Goal: Task Accomplishment & Management: Use online tool/utility

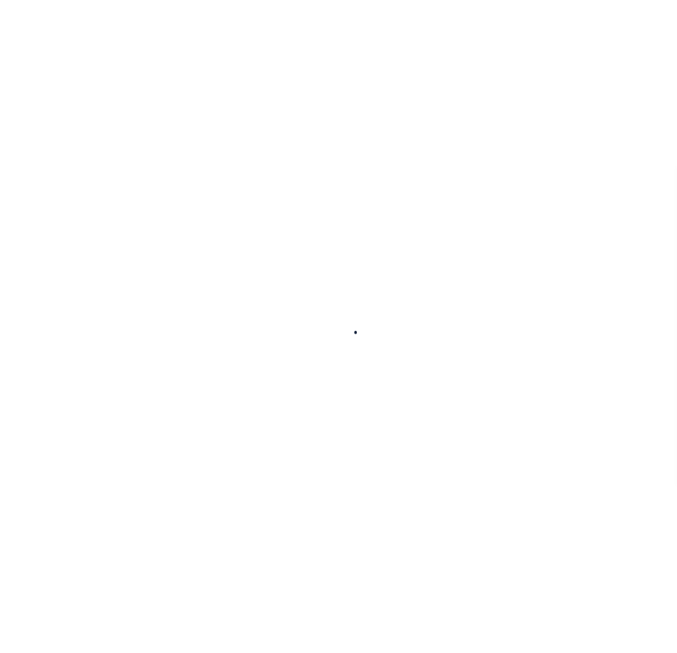
scroll to position [45, 0]
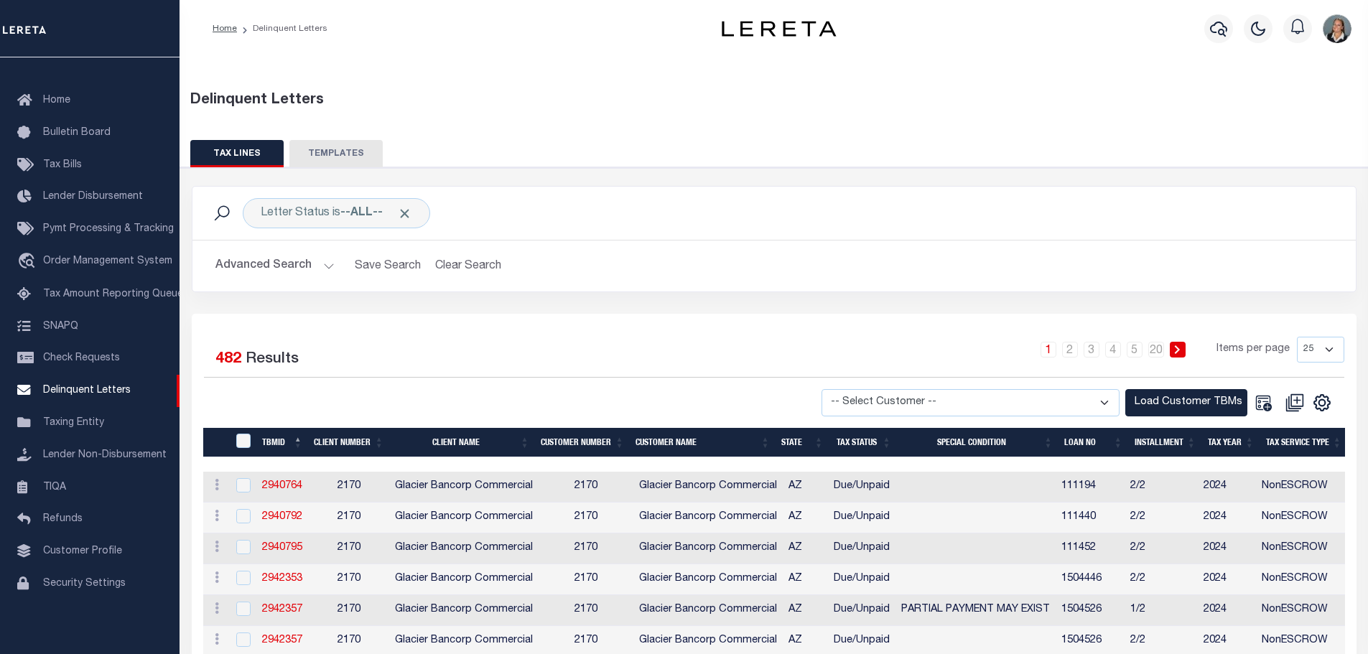
drag, startPoint x: 656, startPoint y: 357, endPoint x: 647, endPoint y: 358, distance: 9.4
click at [654, 357] on div "1 2 3 4 5 … 20 Items per page 25 50 100 500 1000" at bounding box center [919, 355] width 850 height 37
drag, startPoint x: 707, startPoint y: 192, endPoint x: 658, endPoint y: 169, distance: 54.3
click at [709, 192] on div "Letter Status is --ALL-- Search" at bounding box center [773, 213] width 1163 height 53
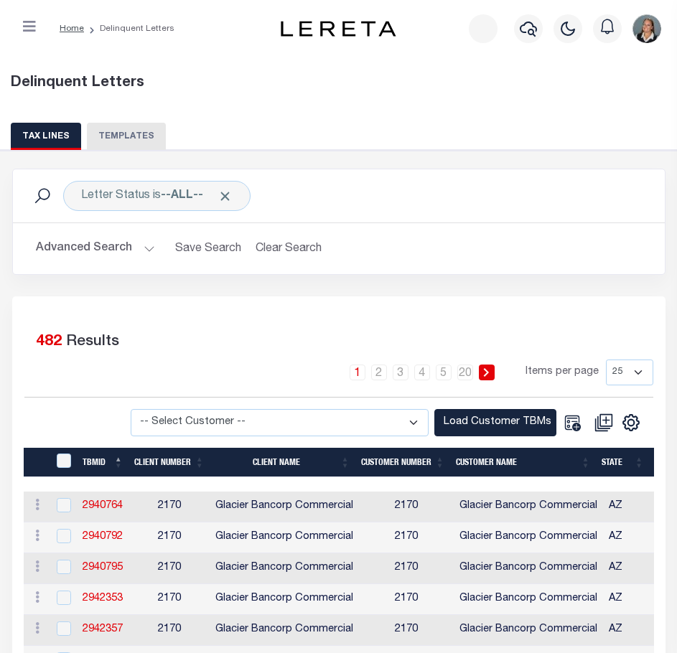
click at [151, 246] on button "Advanced Search" at bounding box center [95, 249] width 119 height 28
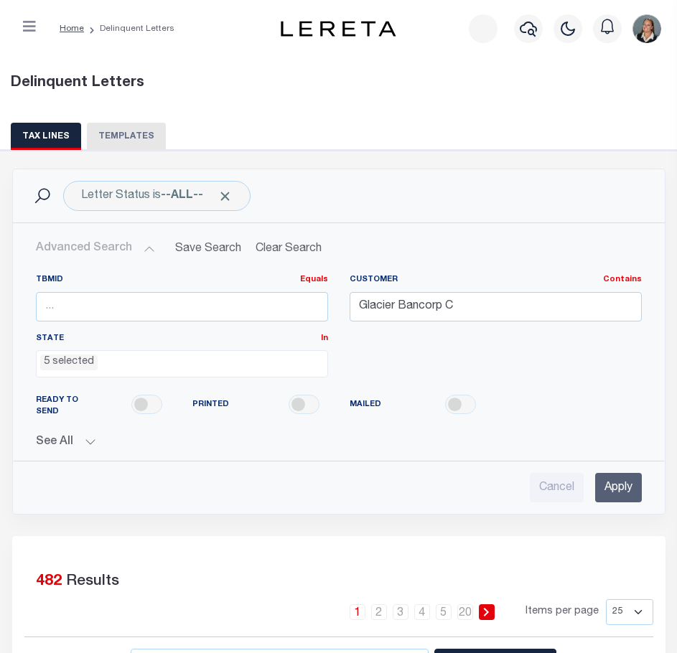
click at [151, 365] on ul "5 selected" at bounding box center [182, 360] width 291 height 19
click at [396, 345] on div "TBMID Equals Equals Is Not Equal To Is Greater Than Is Less Than Customer Conta…" at bounding box center [338, 331] width 627 height 115
click at [228, 352] on ul "5 selected" at bounding box center [182, 360] width 291 height 19
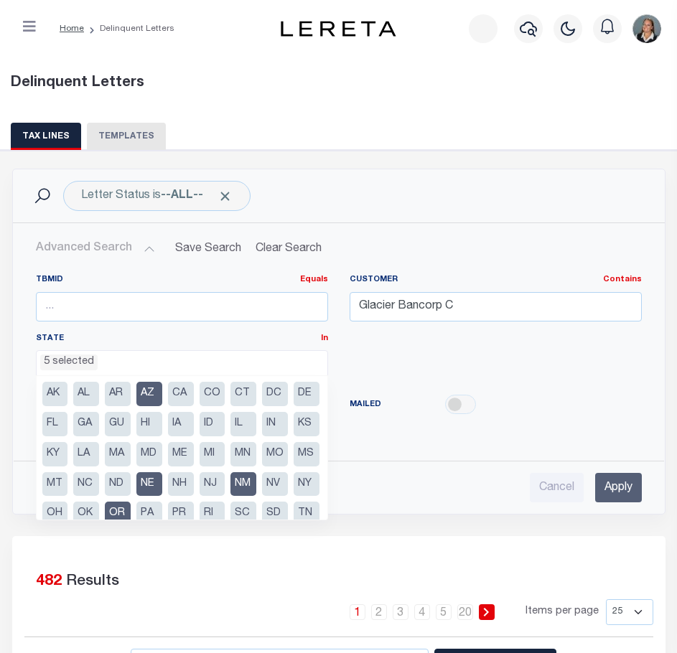
click at [141, 385] on li "AZ" at bounding box center [149, 394] width 26 height 24
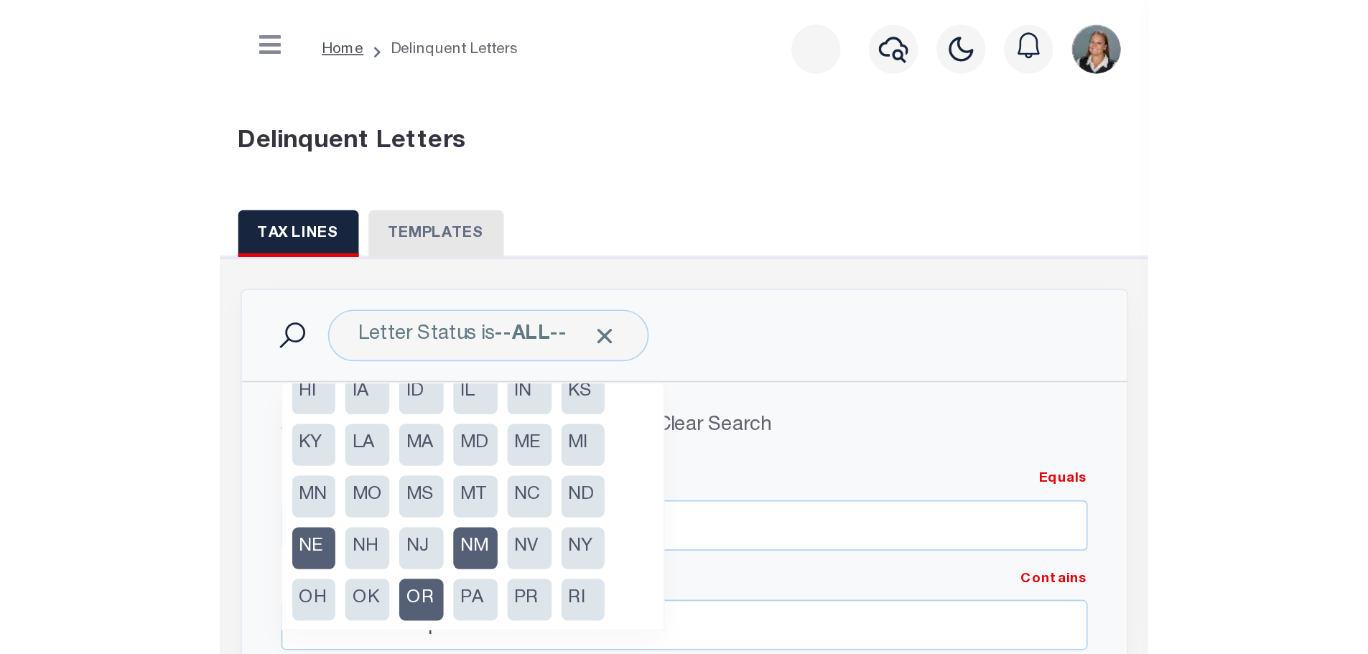
scroll to position [0, 0]
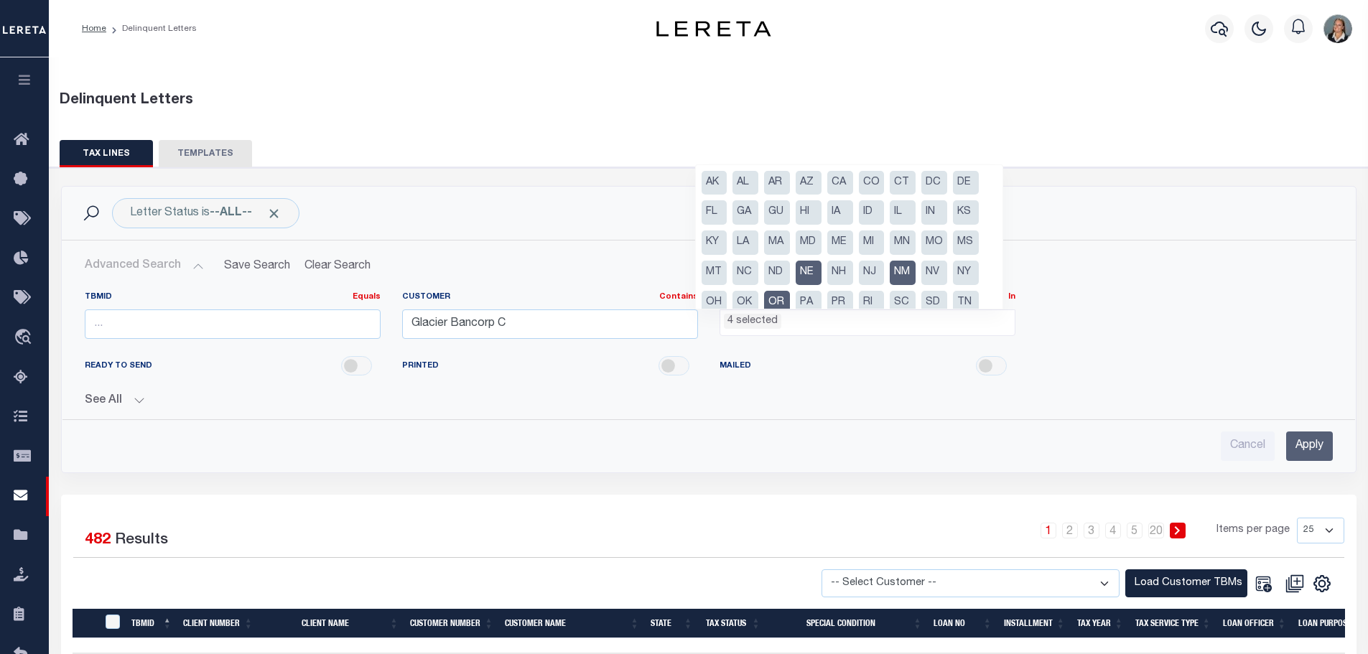
click at [900, 271] on li "NM" at bounding box center [902, 273] width 26 height 24
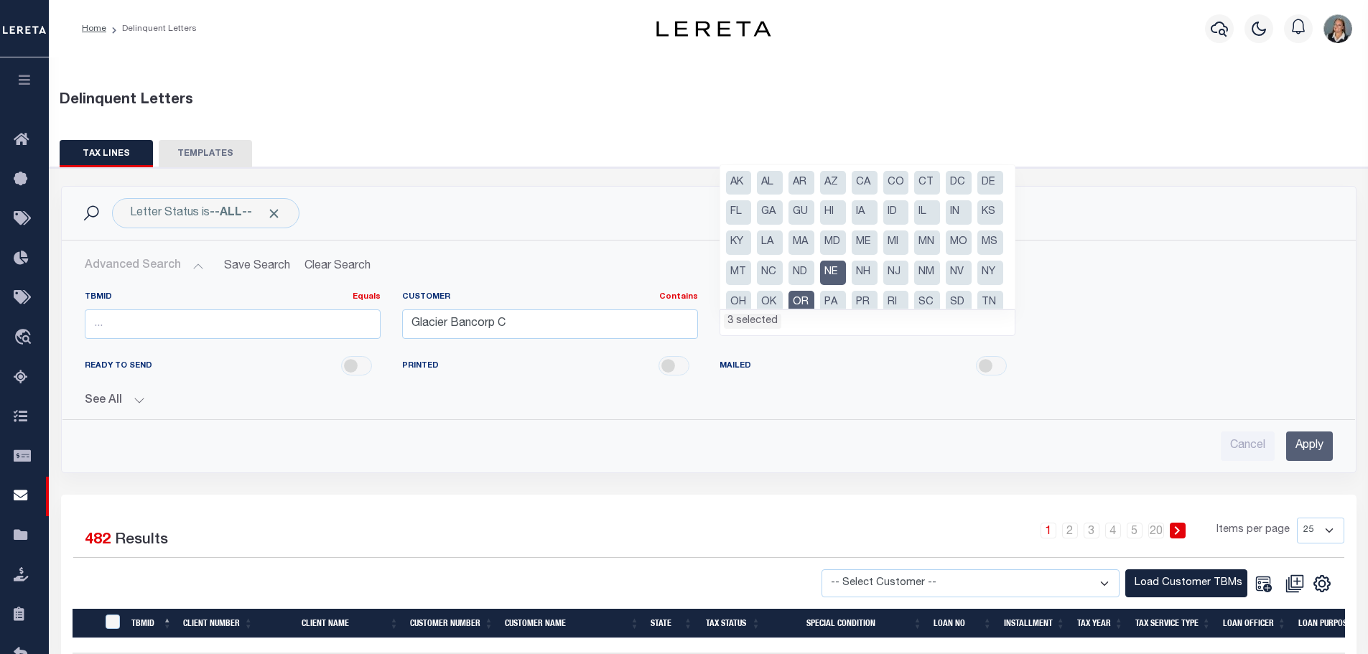
click at [846, 269] on li "NE" at bounding box center [833, 273] width 26 height 24
click at [814, 303] on li "OR" at bounding box center [801, 303] width 26 height 24
select select "WY"
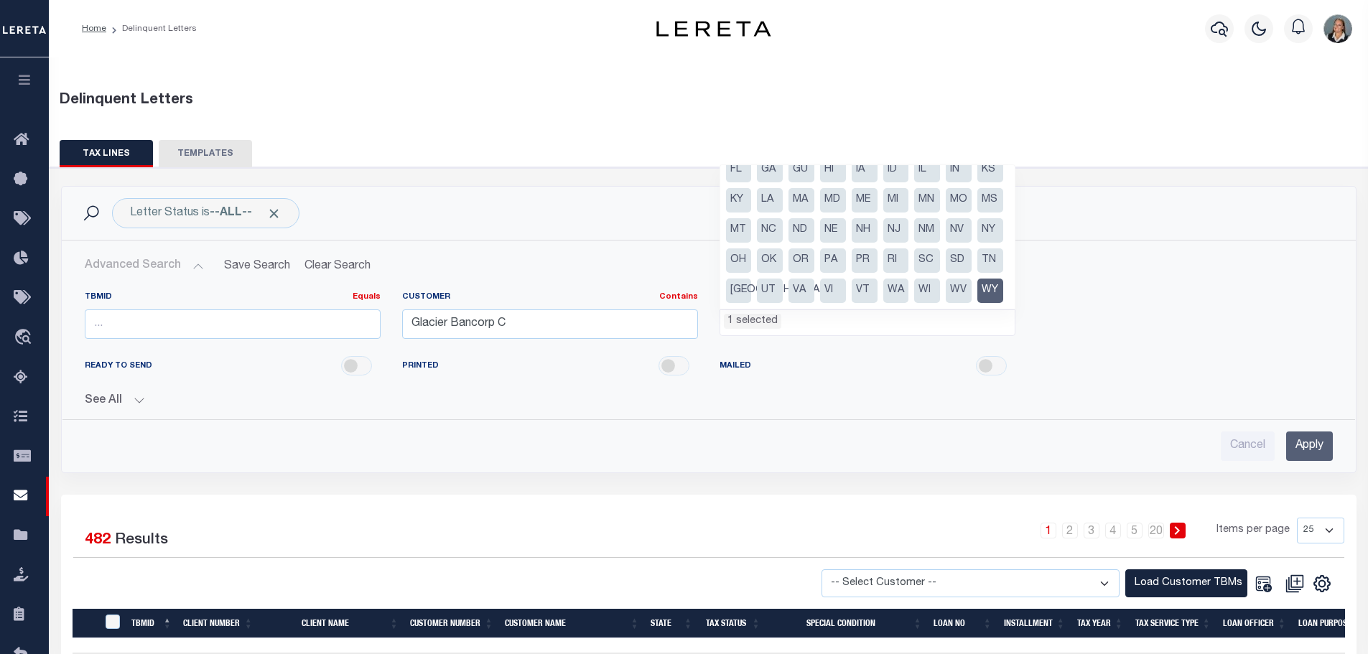
scroll to position [73, 0]
click at [977, 290] on li "WY" at bounding box center [990, 291] width 26 height 24
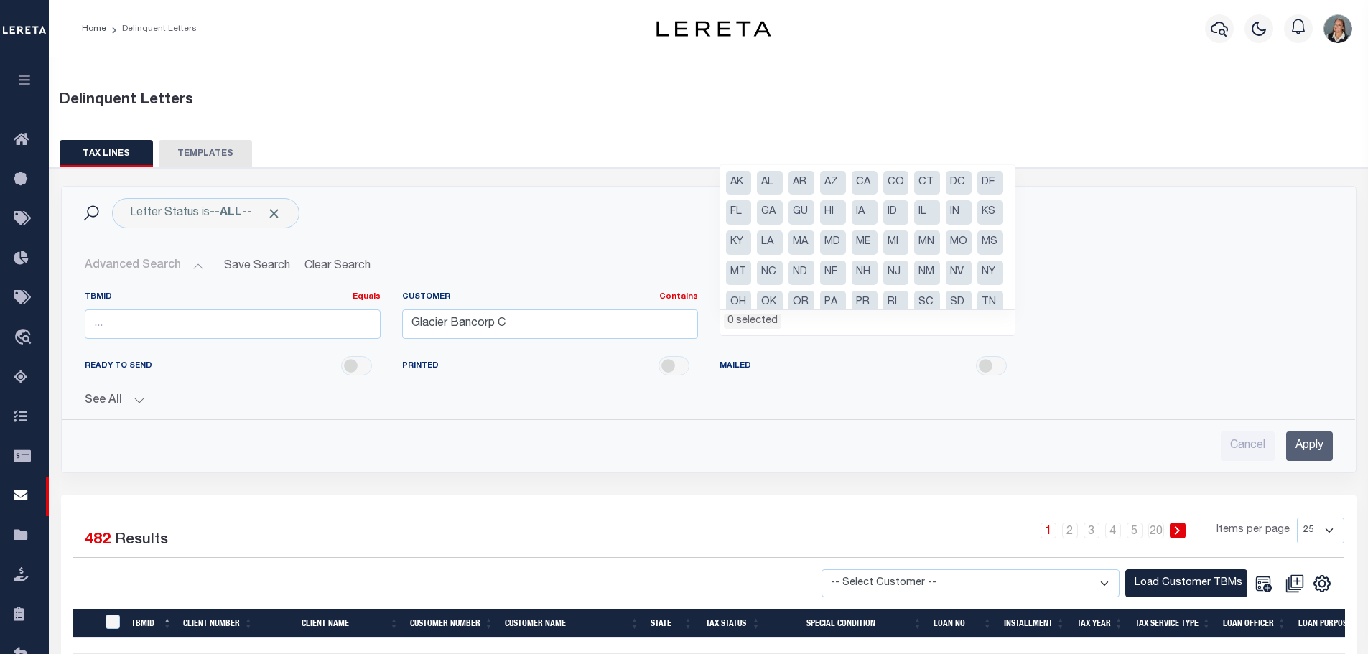
click at [752, 274] on li "MT" at bounding box center [739, 273] width 26 height 24
click at [909, 217] on li "ID" at bounding box center [896, 212] width 26 height 24
click at [896, 182] on li "CO" at bounding box center [896, 183] width 26 height 24
select select "CO"
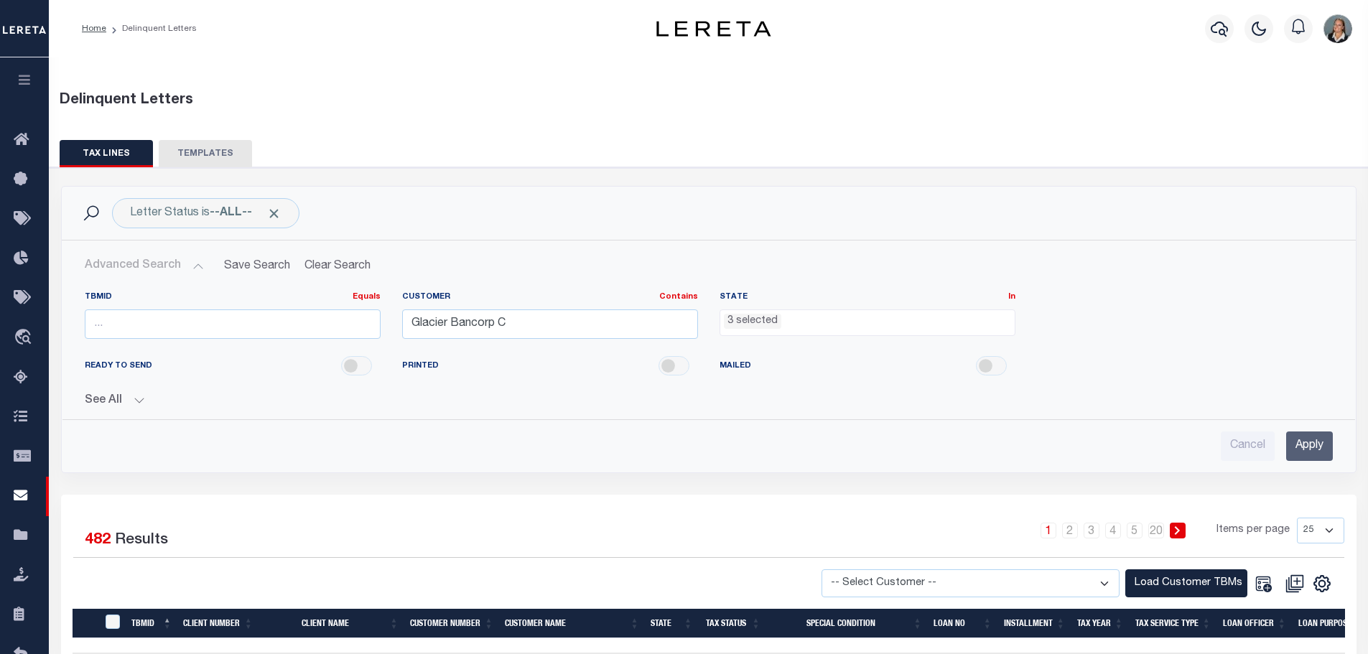
click at [1071, 274] on h2 "Advanced Search Save Search Clear Search DelinquentLetterSearchTable_dynamictab…" at bounding box center [708, 266] width 1271 height 28
click at [1315, 445] on input "Apply" at bounding box center [1309, 445] width 47 height 29
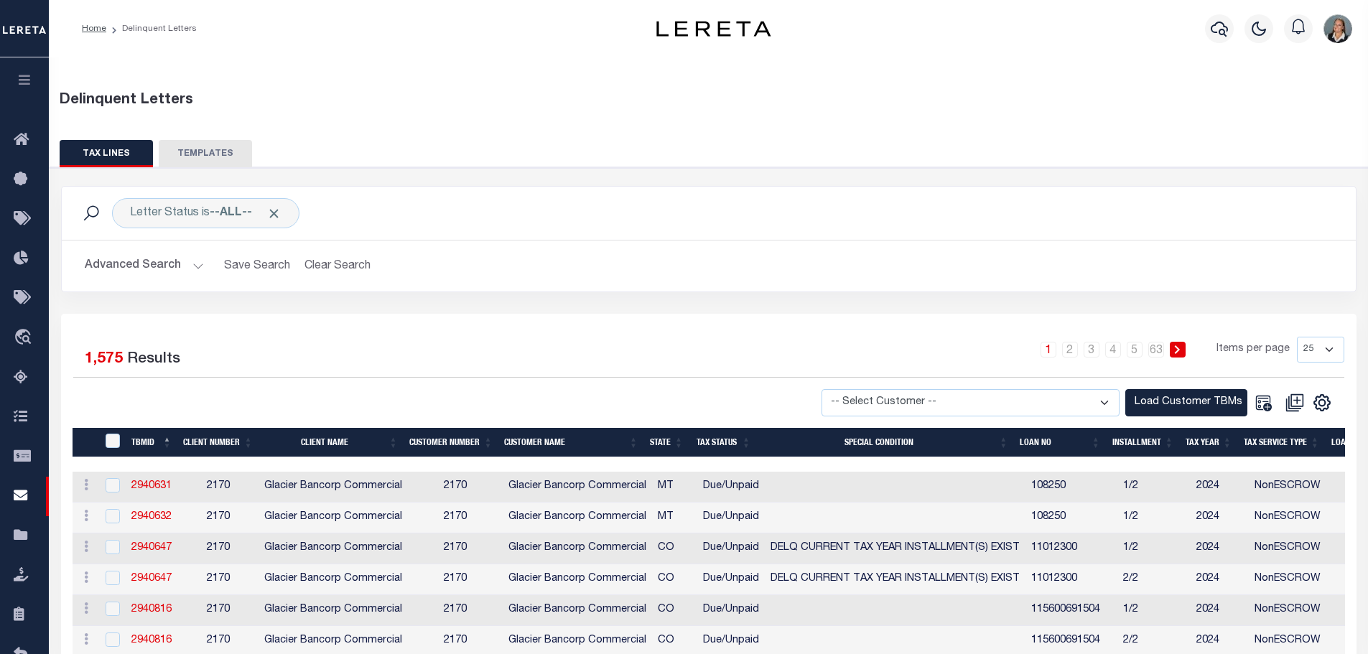
click at [418, 372] on div "1 2 3 4 5 … 63 Items per page 25 50 100 500 1000" at bounding box center [870, 355] width 948 height 37
click at [1104, 405] on select "-- Select Customer -- Accumatch - Refunds All In Credit Union Amarillo National…" at bounding box center [970, 403] width 298 height 28
select select "2170"
click at [835, 389] on select "-- Select Customer -- Accumatch - Refunds All In Credit Union Amarillo National…" at bounding box center [970, 403] width 298 height 28
drag, startPoint x: 773, startPoint y: 356, endPoint x: 1085, endPoint y: 354, distance: 311.6
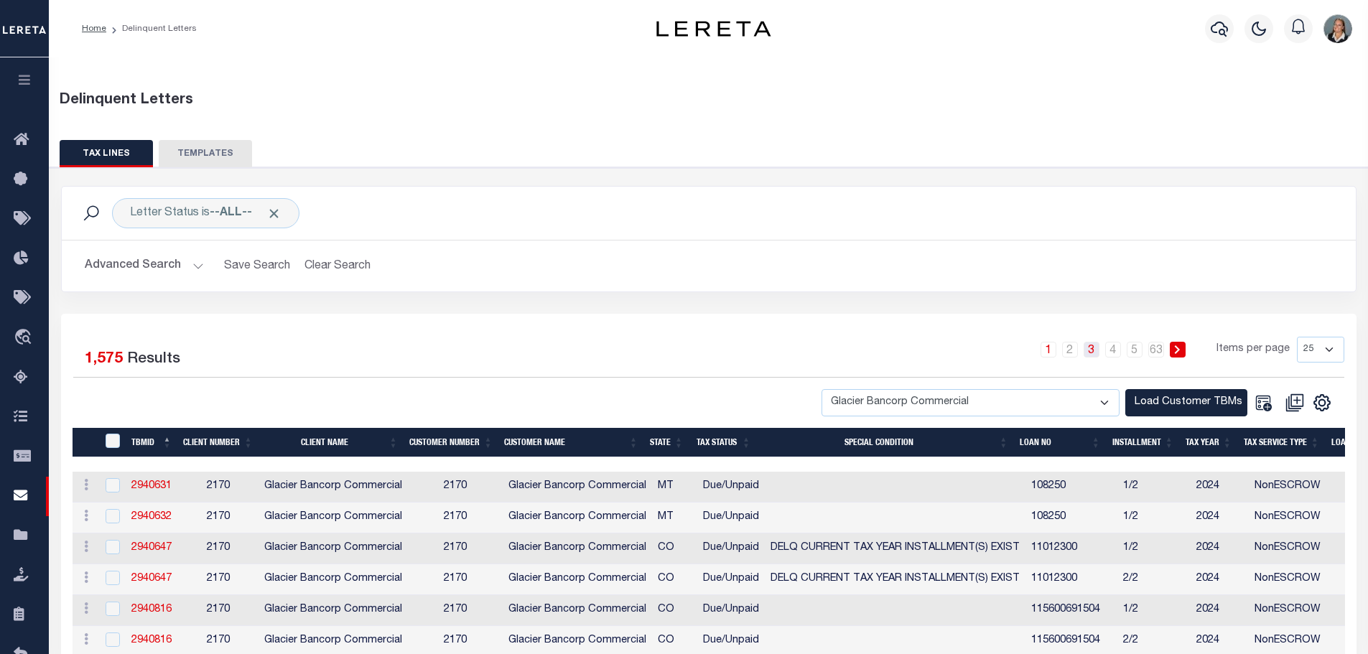
click at [777, 355] on div "1 2 3 4 5 … 63 Items per page 25 50 100 500 1000" at bounding box center [870, 355] width 948 height 37
click at [1178, 408] on button "Load Customer TBMs" at bounding box center [1186, 403] width 122 height 28
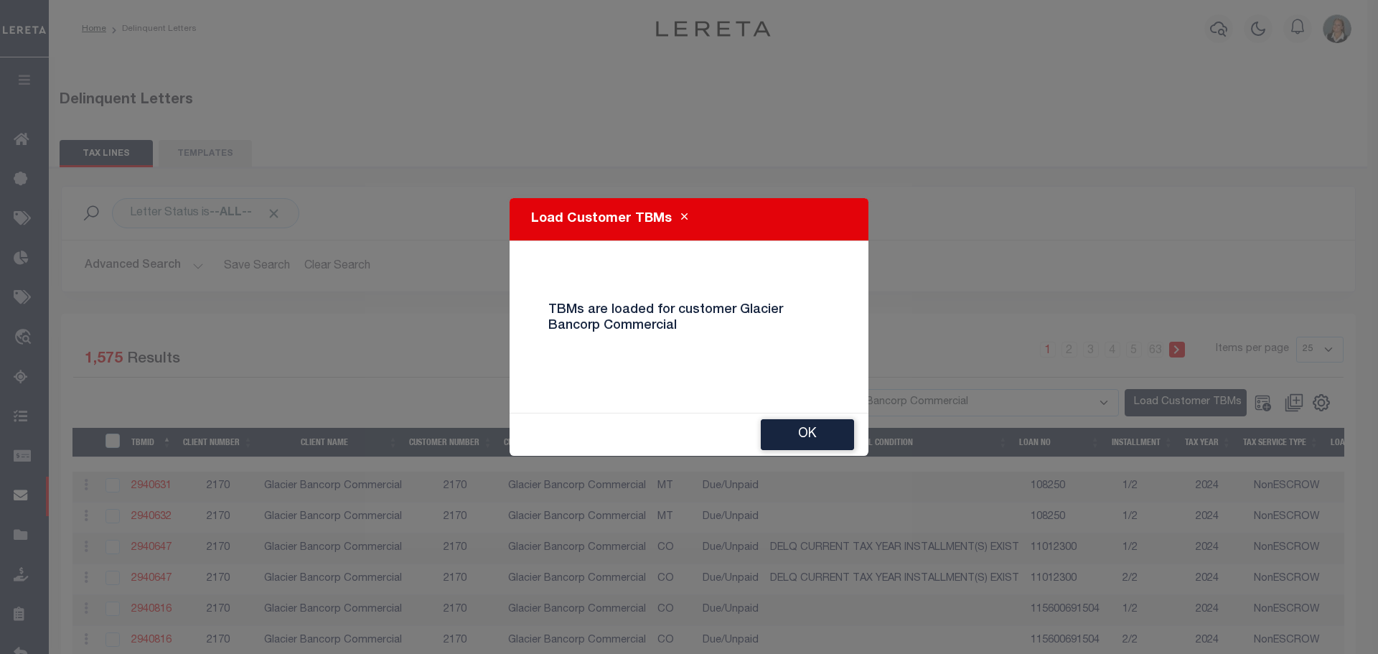
click at [815, 444] on button "Ok" at bounding box center [807, 434] width 93 height 31
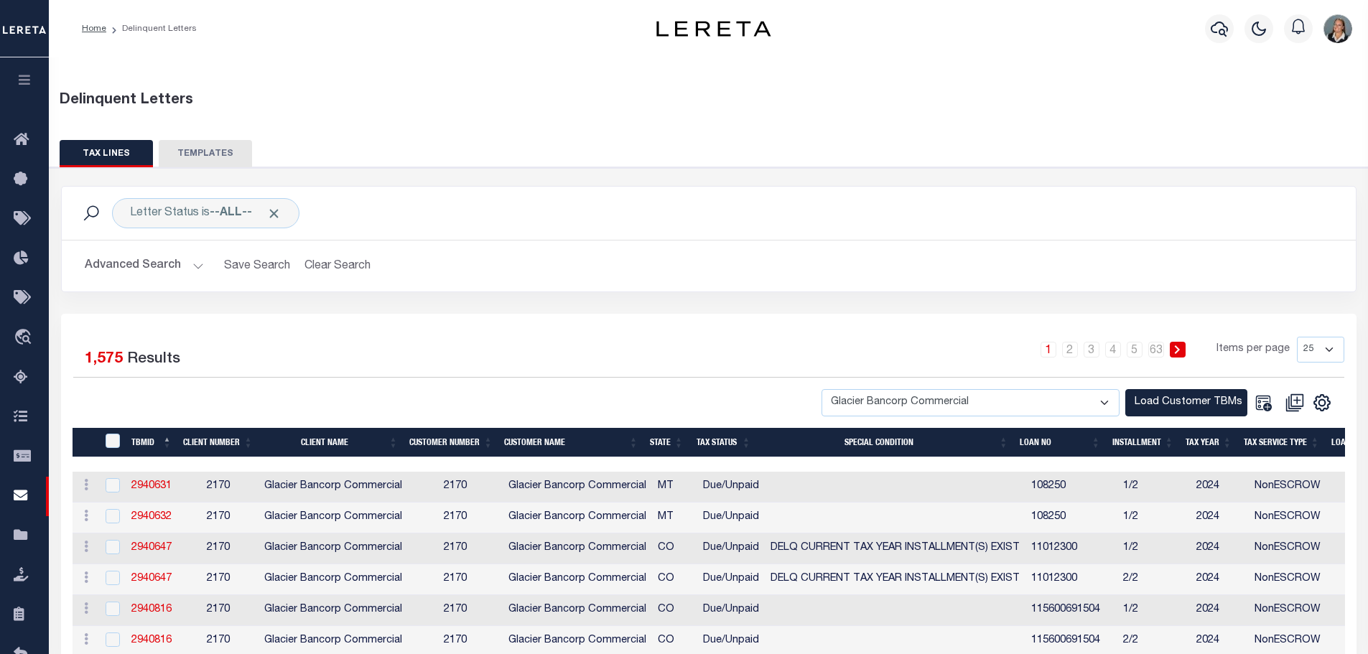
click at [190, 266] on button "Advanced Search" at bounding box center [144, 266] width 119 height 28
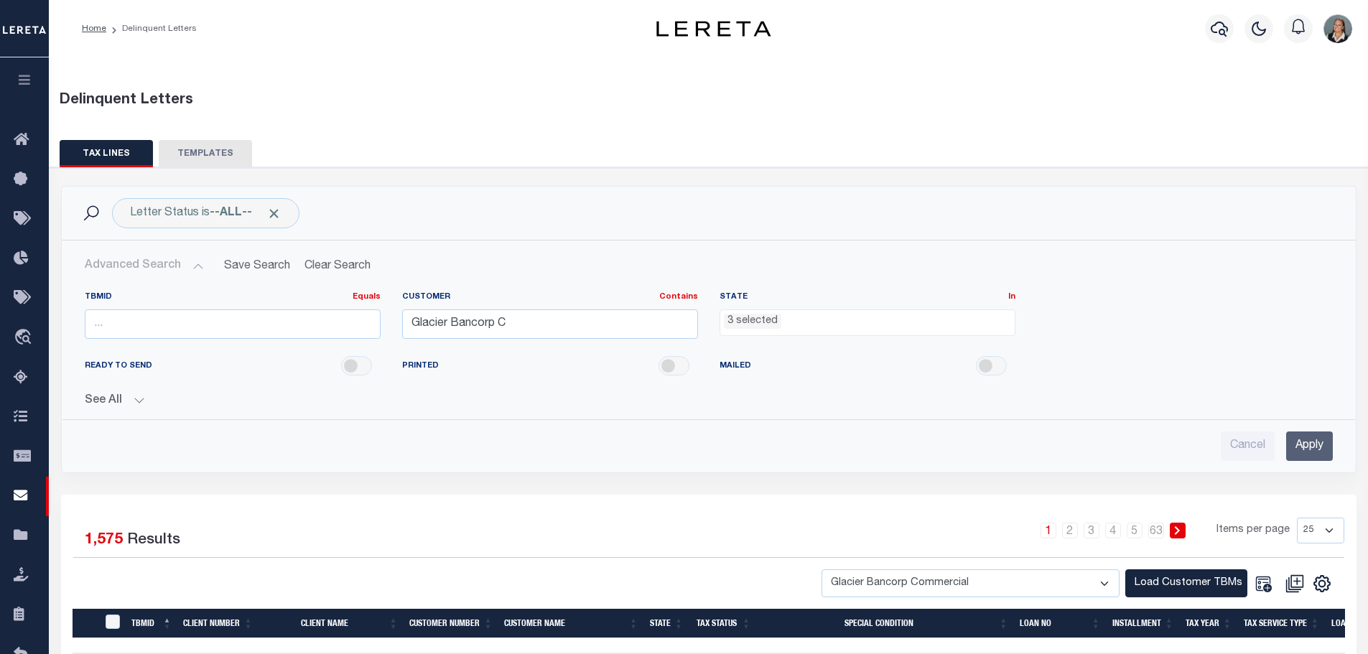
click at [1301, 441] on input "Apply" at bounding box center [1309, 445] width 47 height 29
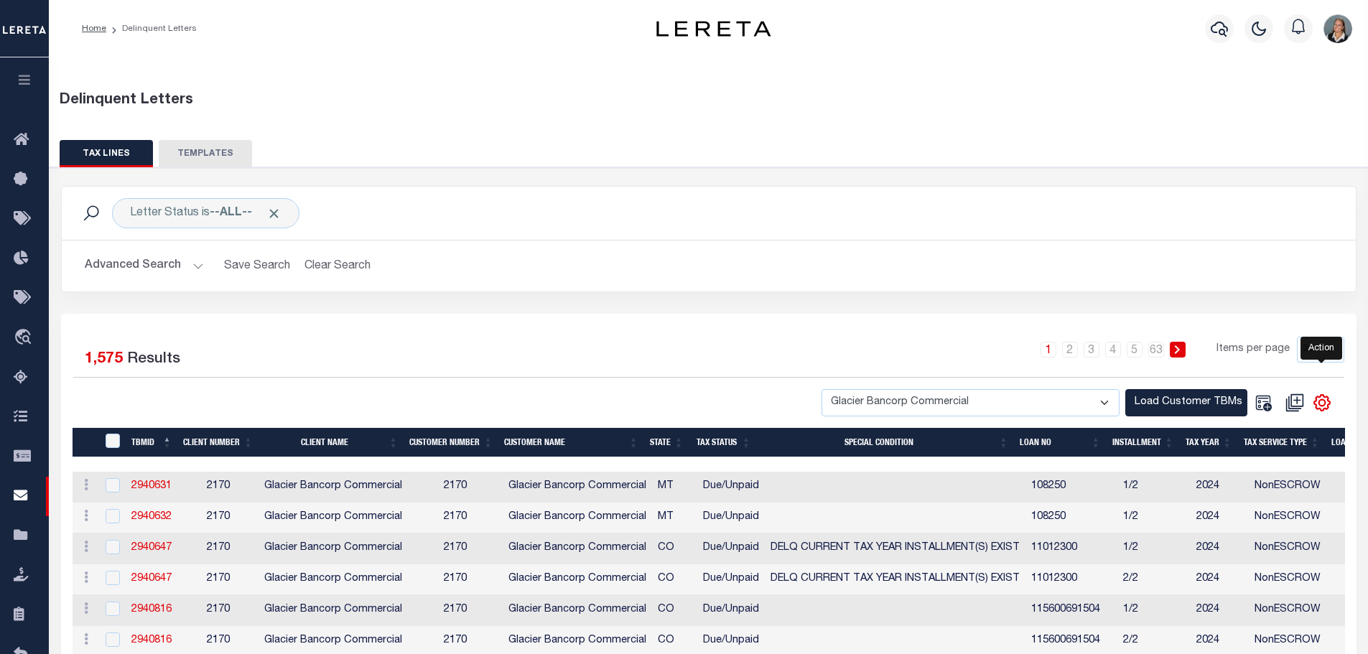
click at [1325, 405] on icon "" at bounding box center [1321, 402] width 19 height 19
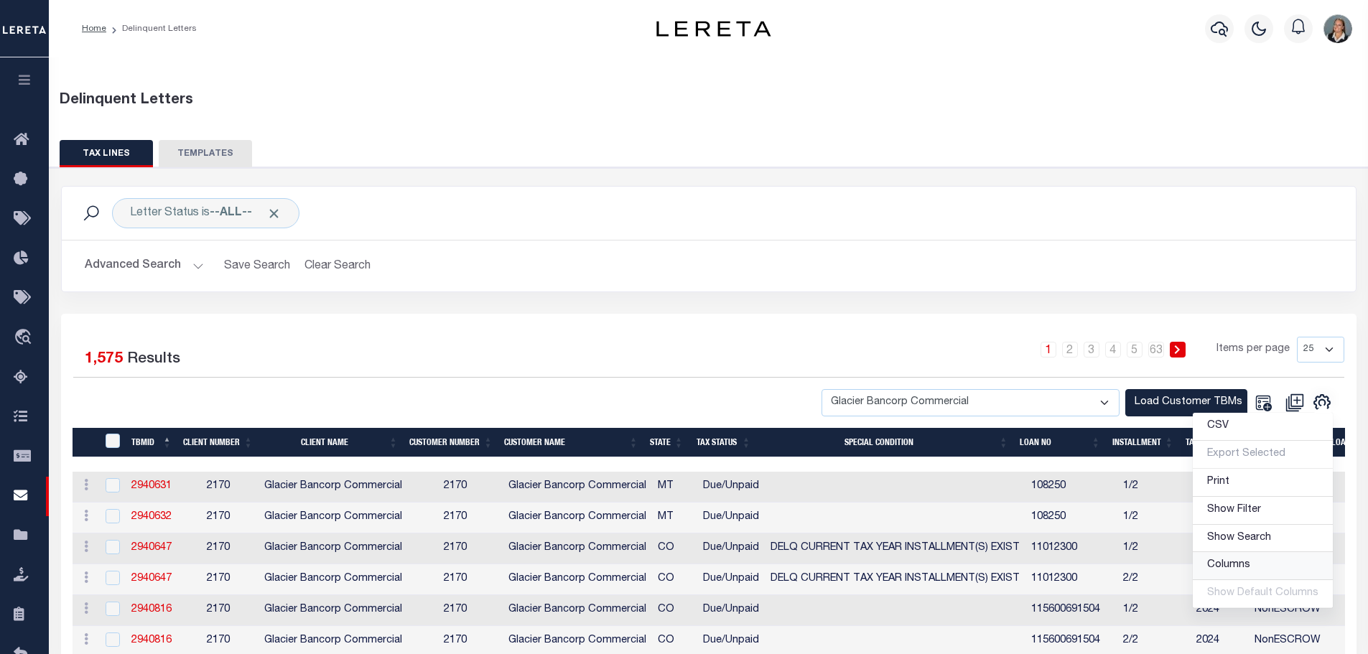
click at [1263, 567] on link "Columns" at bounding box center [1262, 566] width 140 height 28
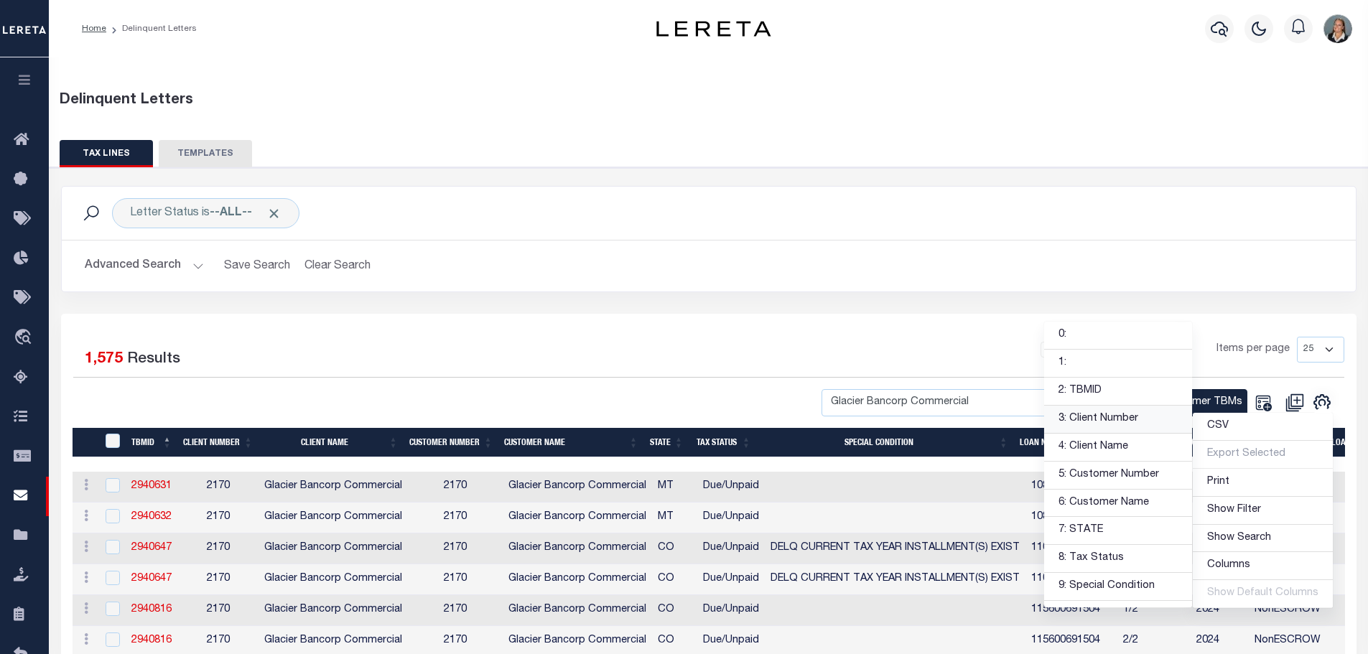
click at [1128, 421] on link "3: Client Number" at bounding box center [1118, 420] width 148 height 28
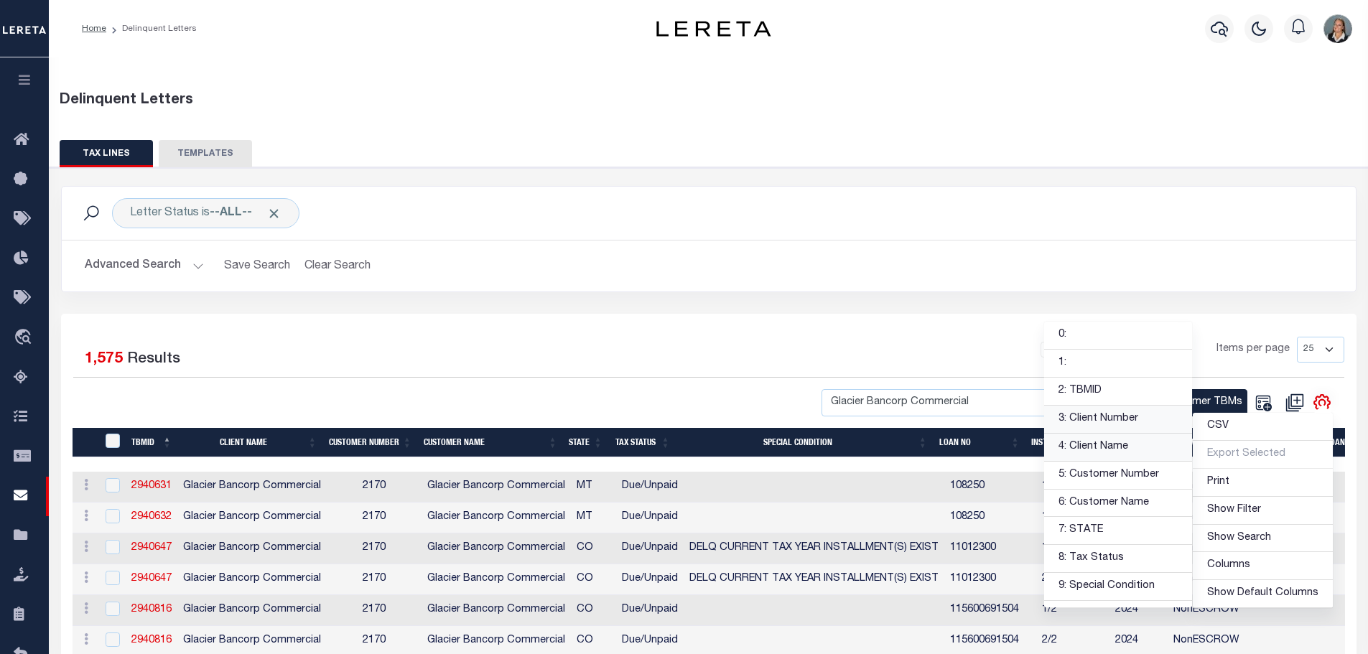
click at [1121, 452] on link "4: Client Name" at bounding box center [1118, 448] width 148 height 28
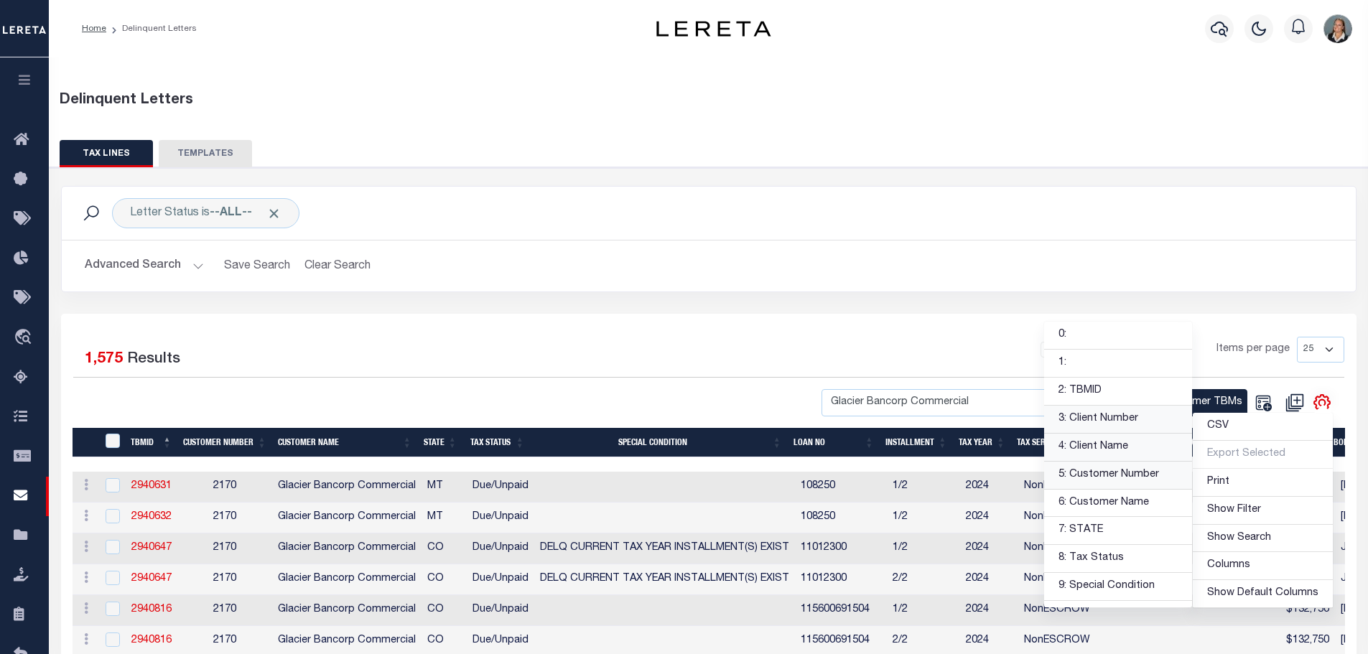
click at [1126, 476] on link "5: Customer Number" at bounding box center [1118, 476] width 148 height 28
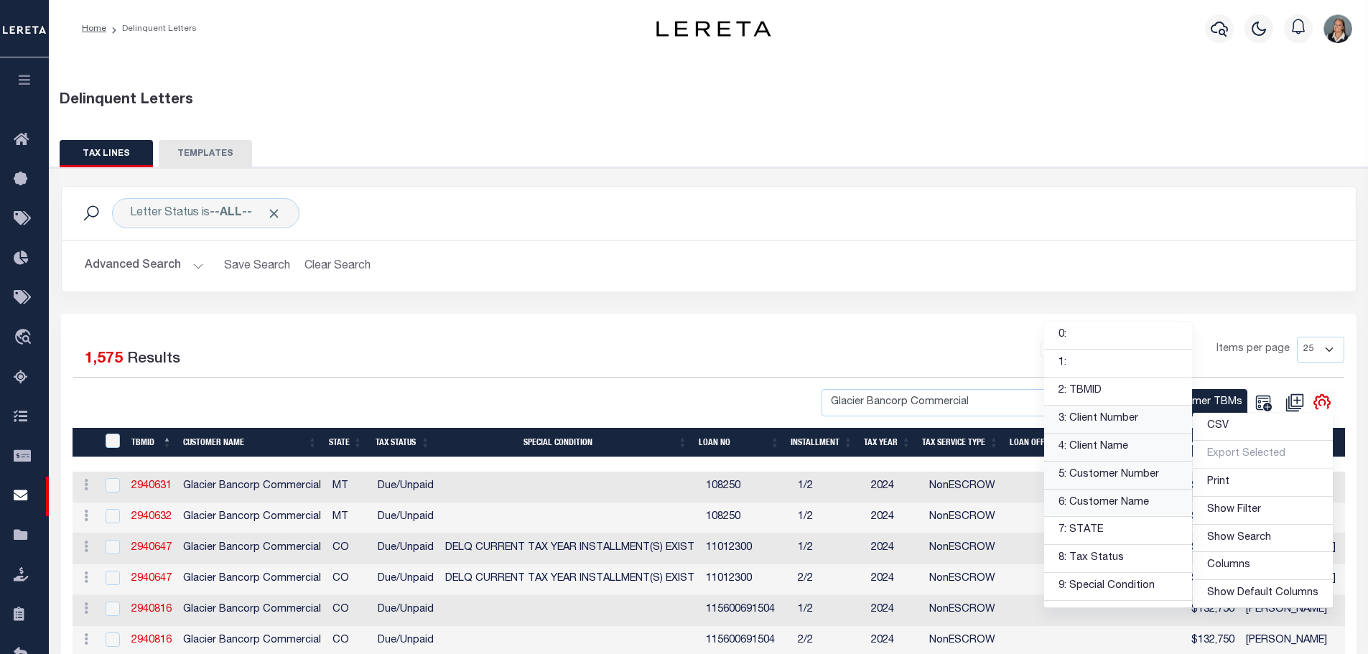
click at [1132, 504] on link "6: Customer Name" at bounding box center [1118, 504] width 148 height 28
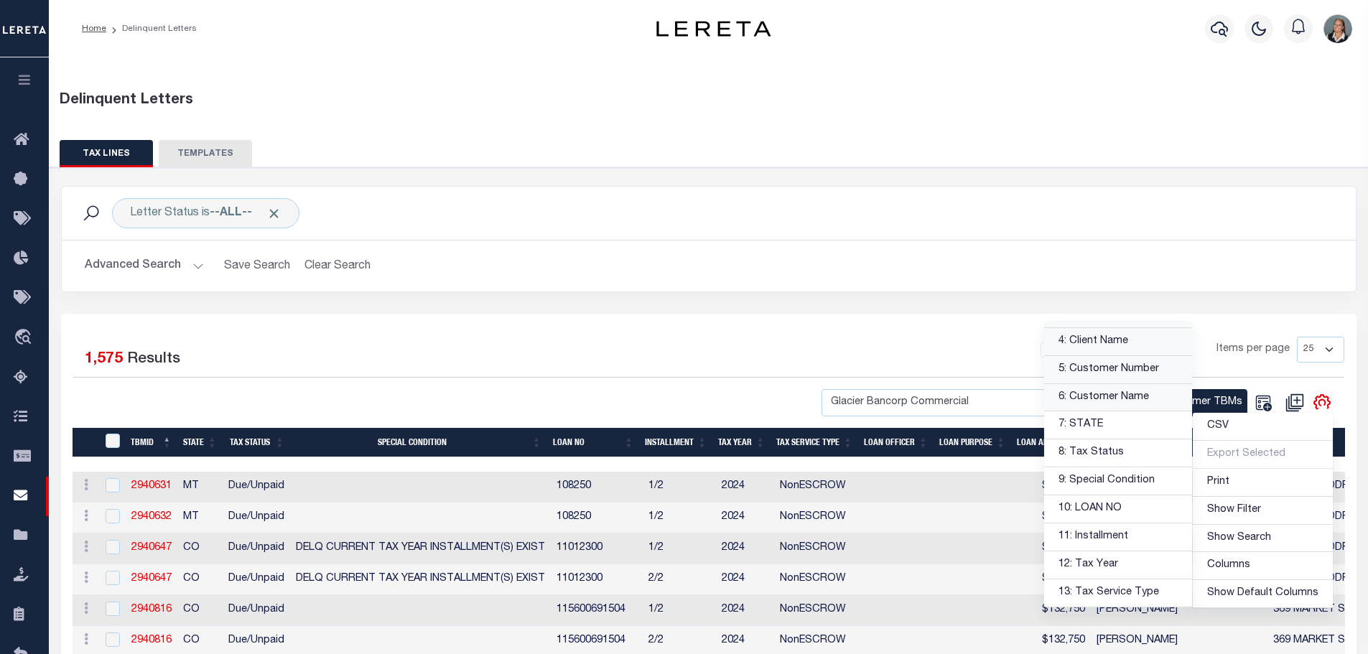
scroll to position [144, 0]
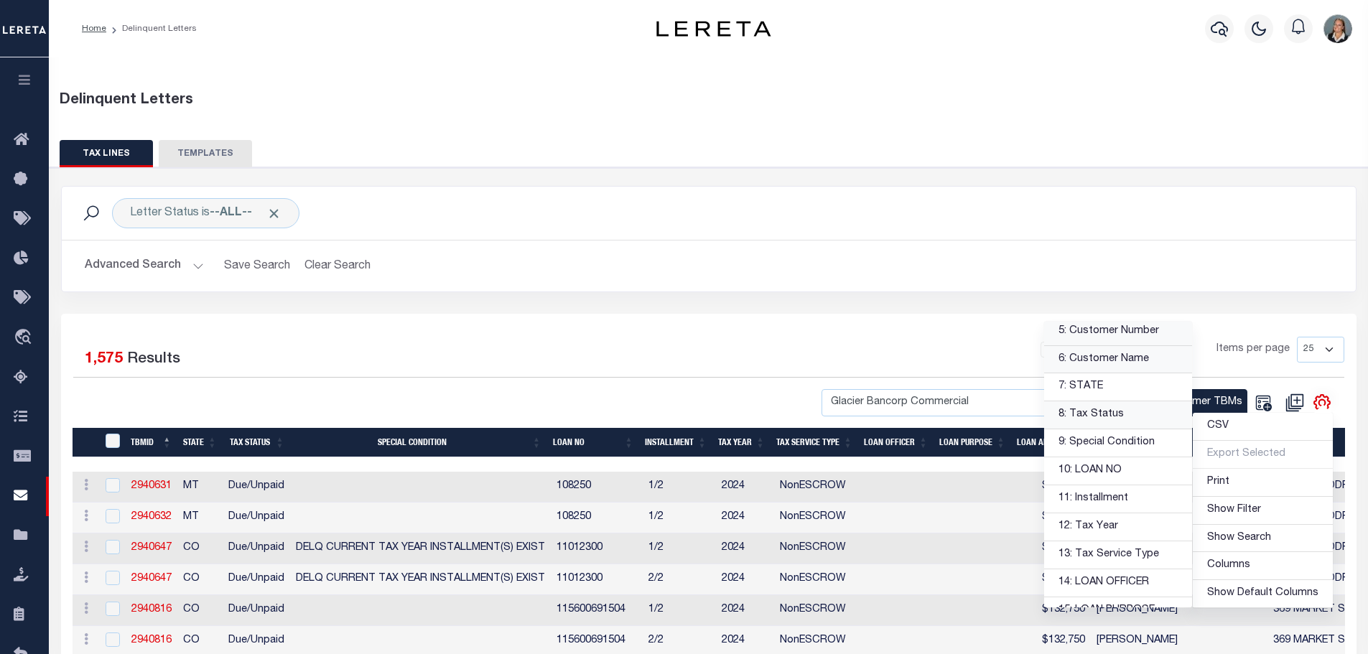
click at [1135, 418] on link "8: Tax Status" at bounding box center [1118, 415] width 148 height 28
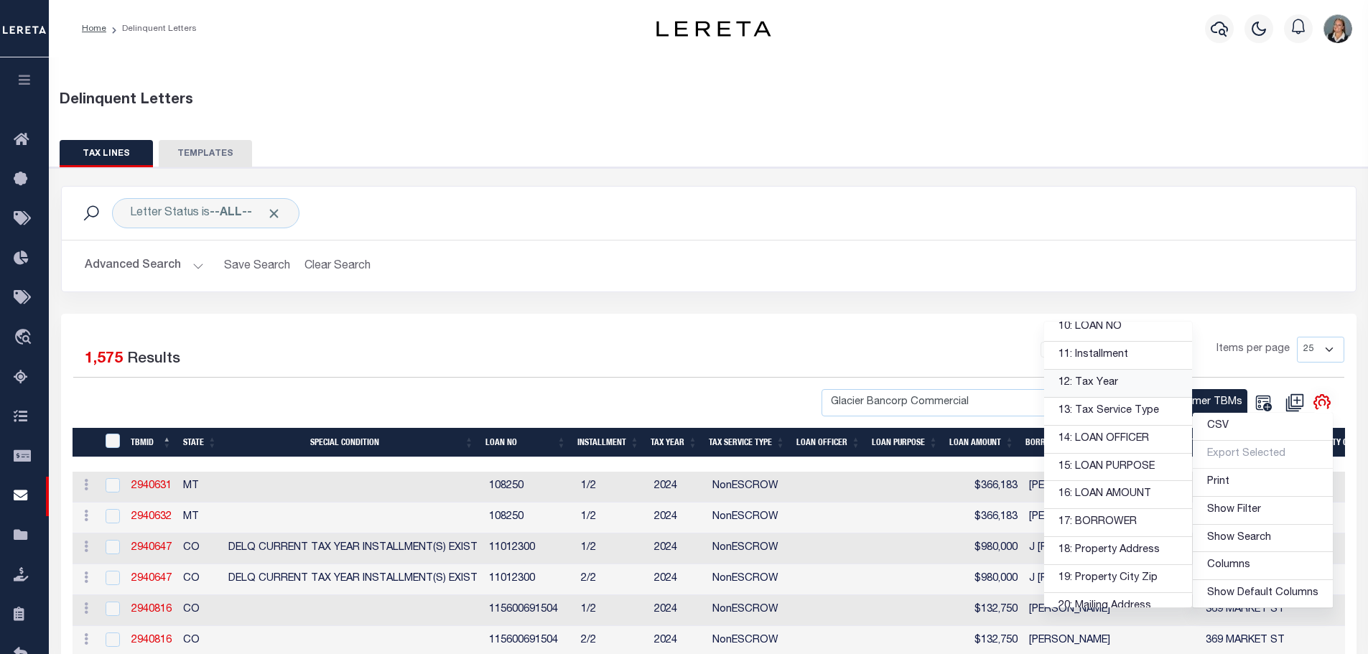
scroll to position [359, 0]
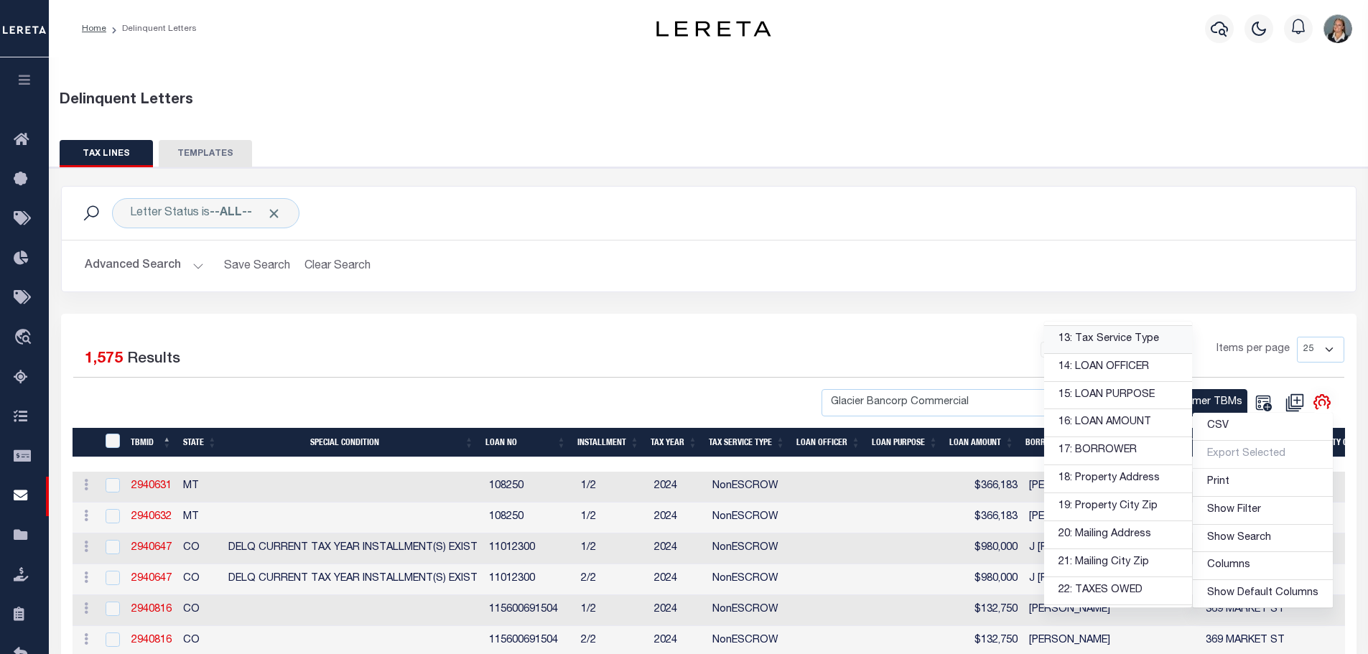
click at [1130, 341] on link "13: Tax Service Type" at bounding box center [1118, 340] width 148 height 28
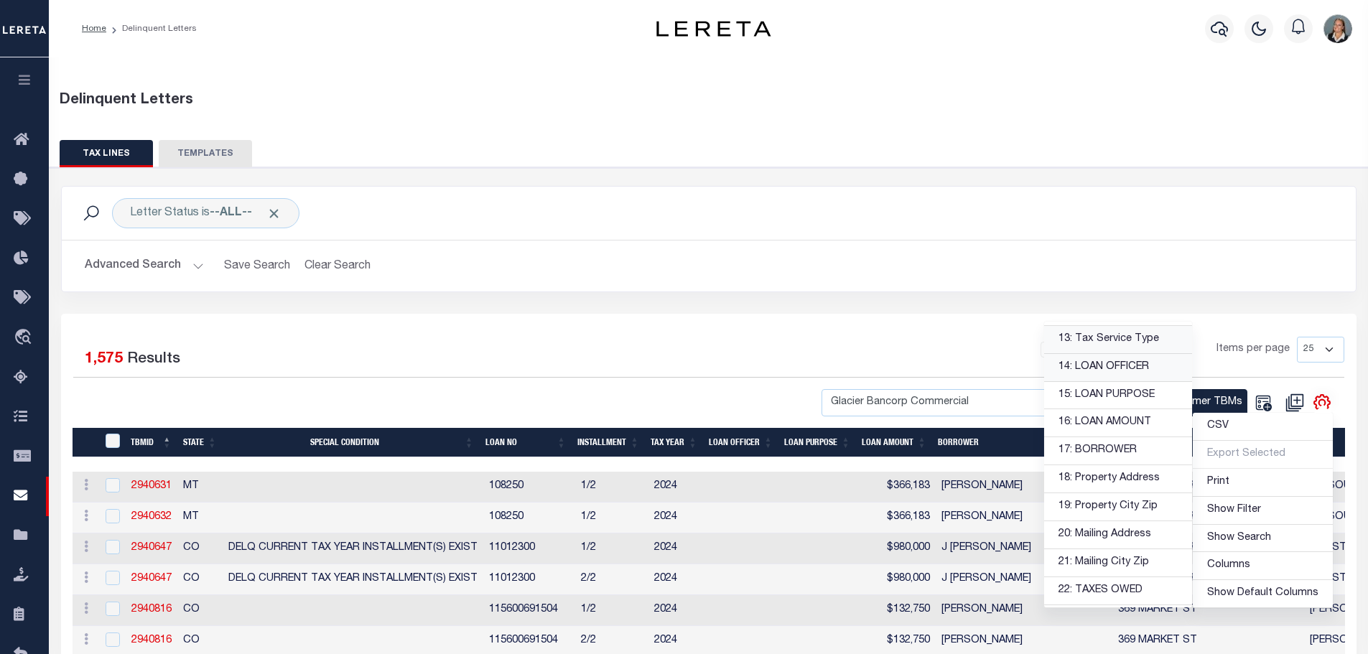
click at [1126, 363] on link "14: LOAN OFFICER" at bounding box center [1118, 368] width 148 height 28
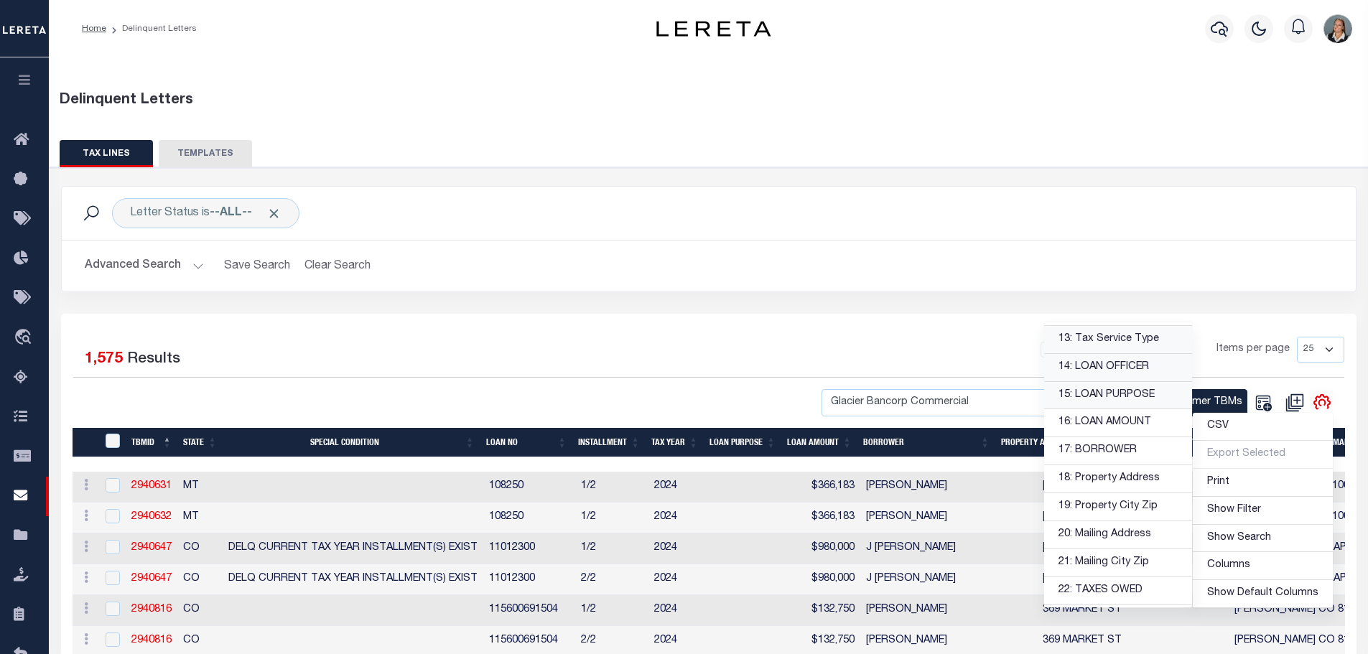
click at [1125, 388] on link "15: LOAN PURPOSE" at bounding box center [1118, 396] width 148 height 28
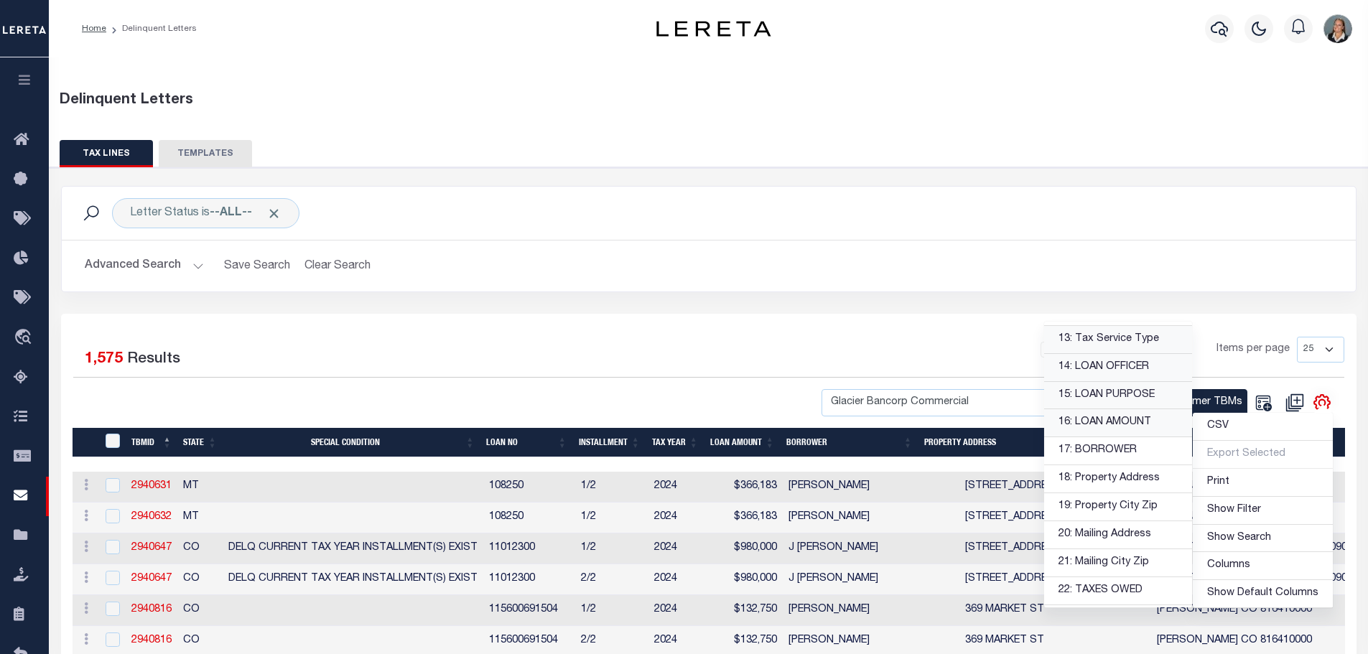
click at [1123, 424] on link "16: LOAN AMOUNT" at bounding box center [1118, 423] width 148 height 28
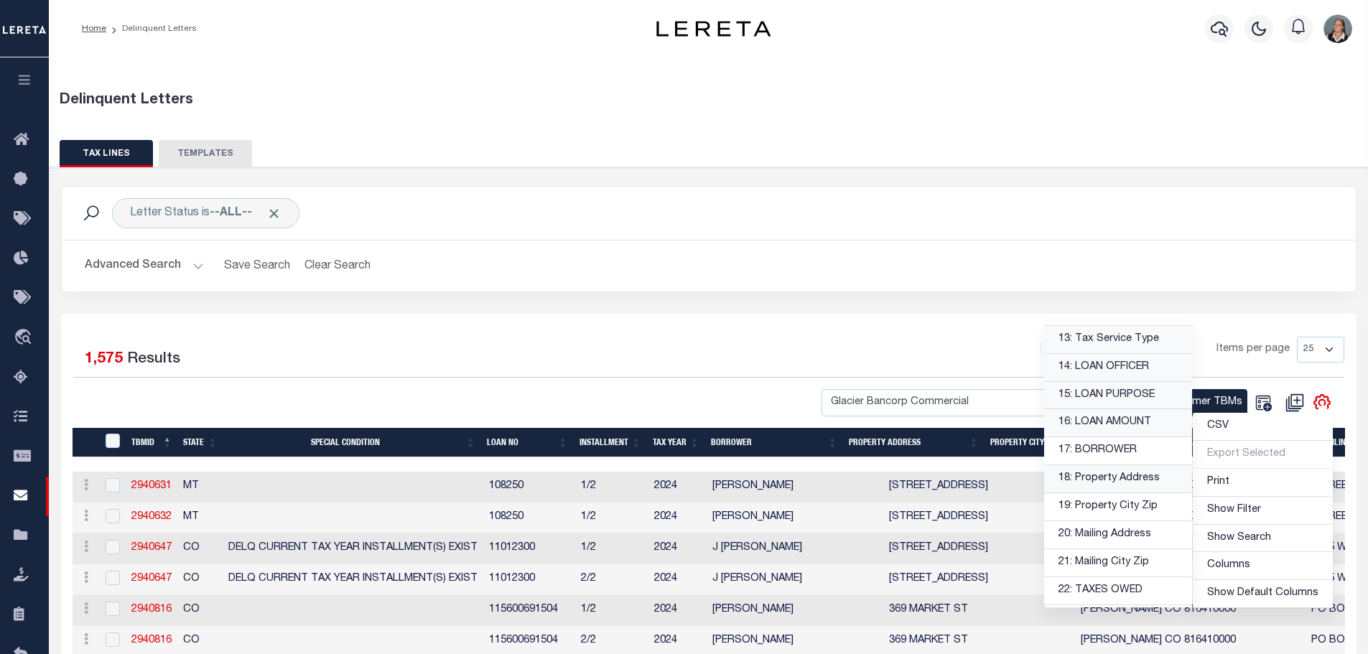
click at [1142, 476] on link "18: Property Address" at bounding box center [1118, 479] width 148 height 28
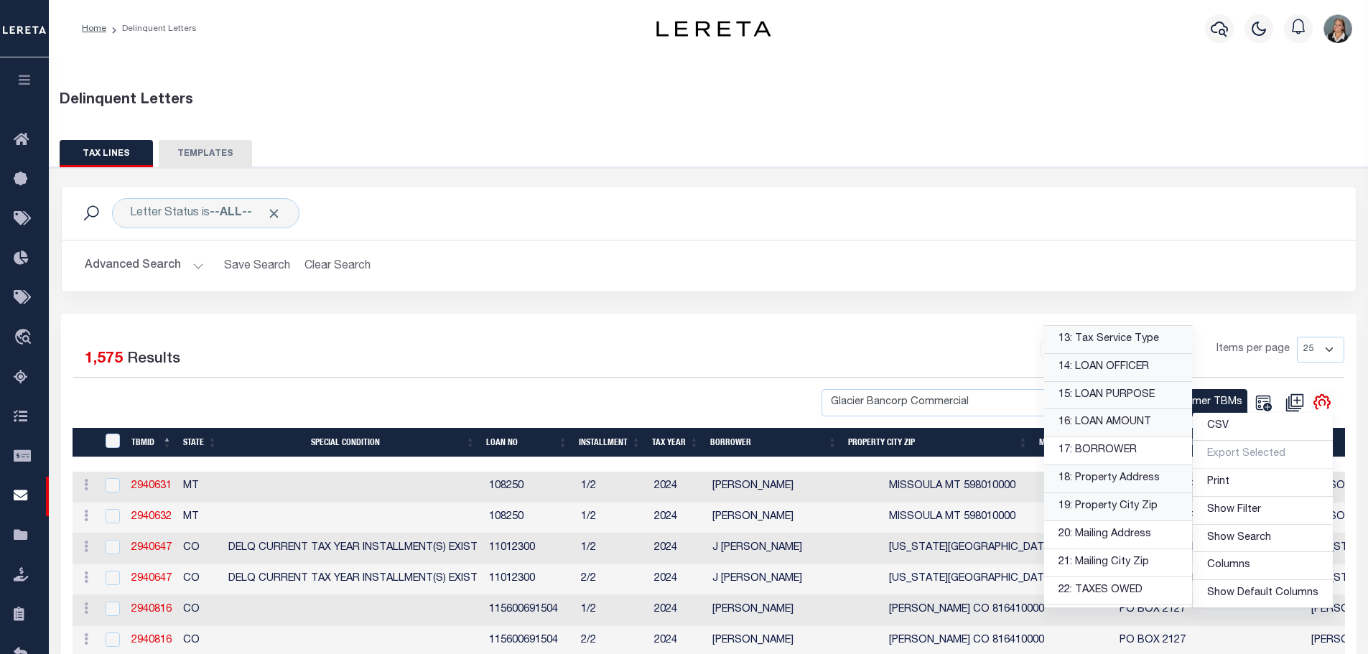
click at [1146, 497] on link "19: Property City Zip" at bounding box center [1118, 507] width 148 height 28
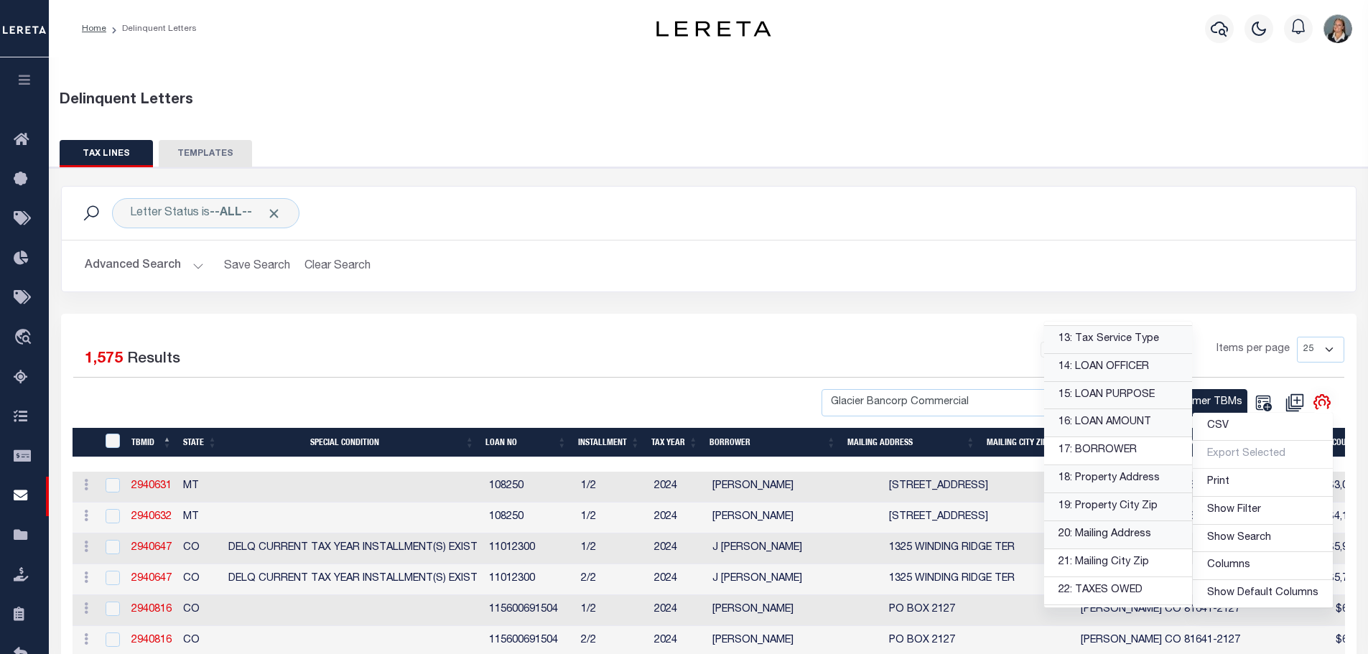
click at [1138, 543] on link "20: Mailing Address" at bounding box center [1118, 535] width 148 height 28
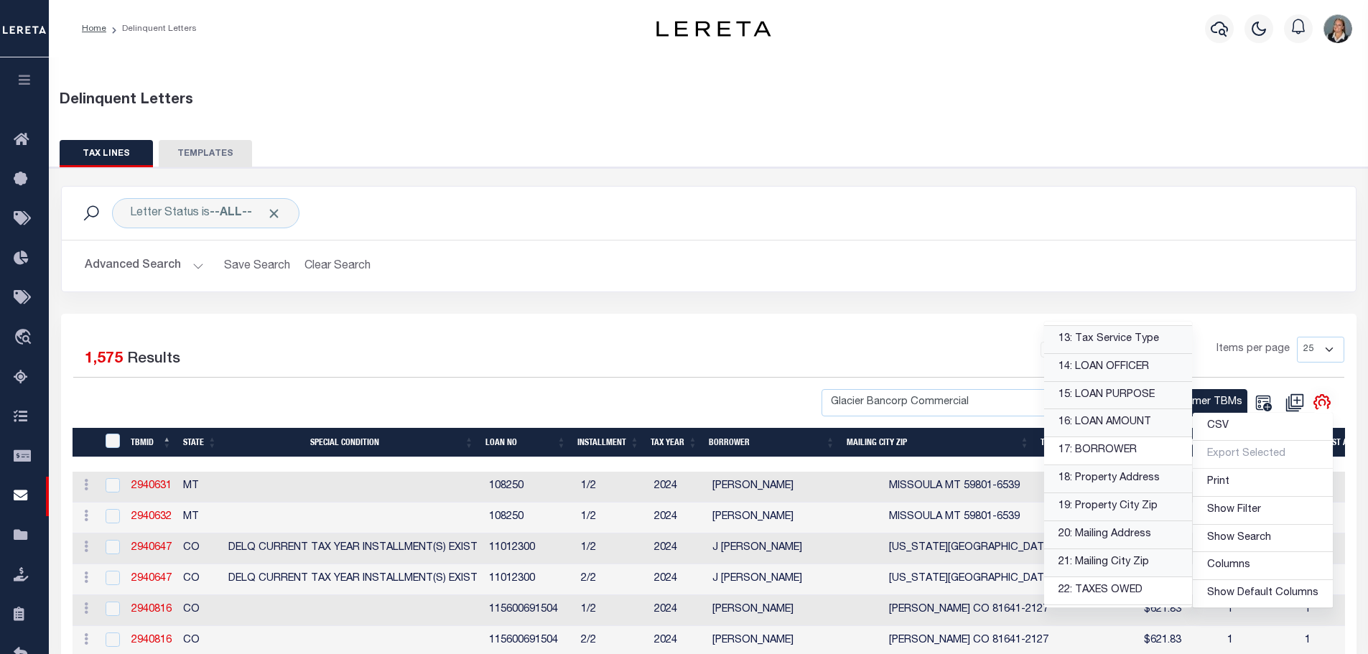
drag, startPoint x: 1136, startPoint y: 563, endPoint x: 1135, endPoint y: 553, distance: 10.2
click at [1136, 561] on link "21: Mailing City Zip" at bounding box center [1118, 563] width 148 height 28
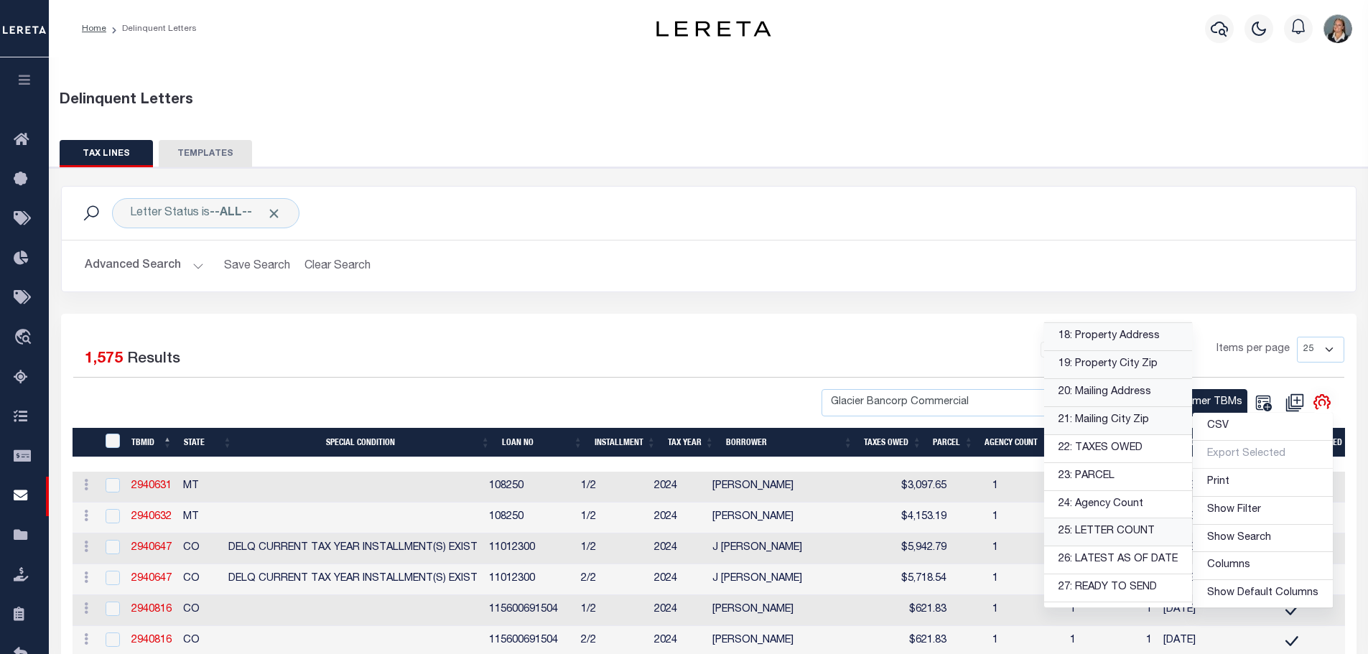
scroll to position [502, 0]
click at [654, 355] on div "1 2 3 4 5 … 63 Items per page 25 50 100 500 1000" at bounding box center [870, 355] width 948 height 37
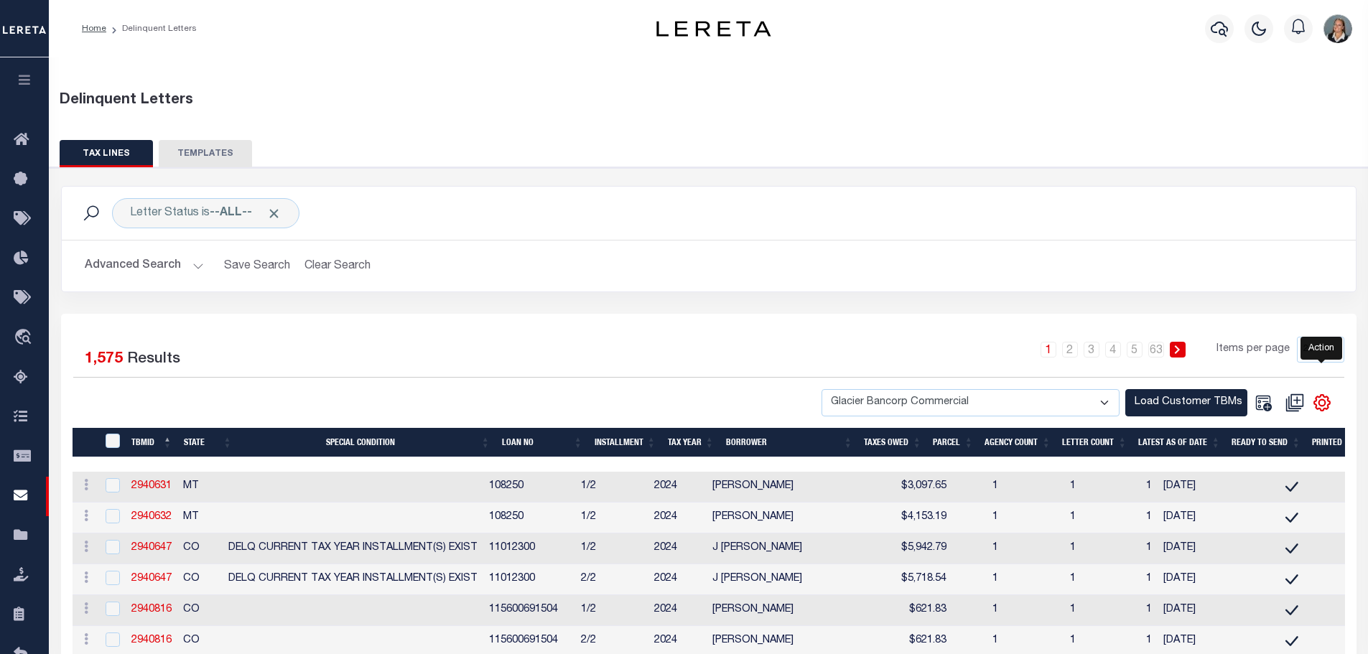
click at [1327, 405] on icon "" at bounding box center [1322, 403] width 16 height 16
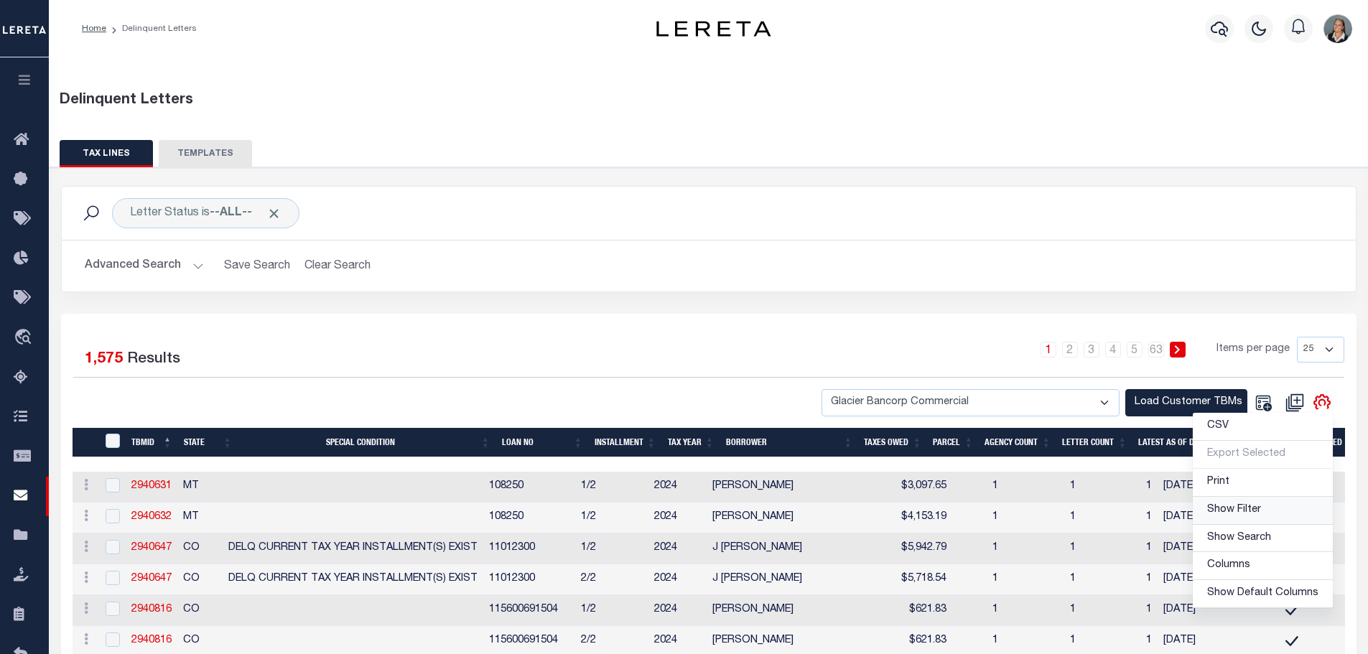
click at [1294, 516] on link "Show Filter" at bounding box center [1262, 511] width 140 height 28
select select
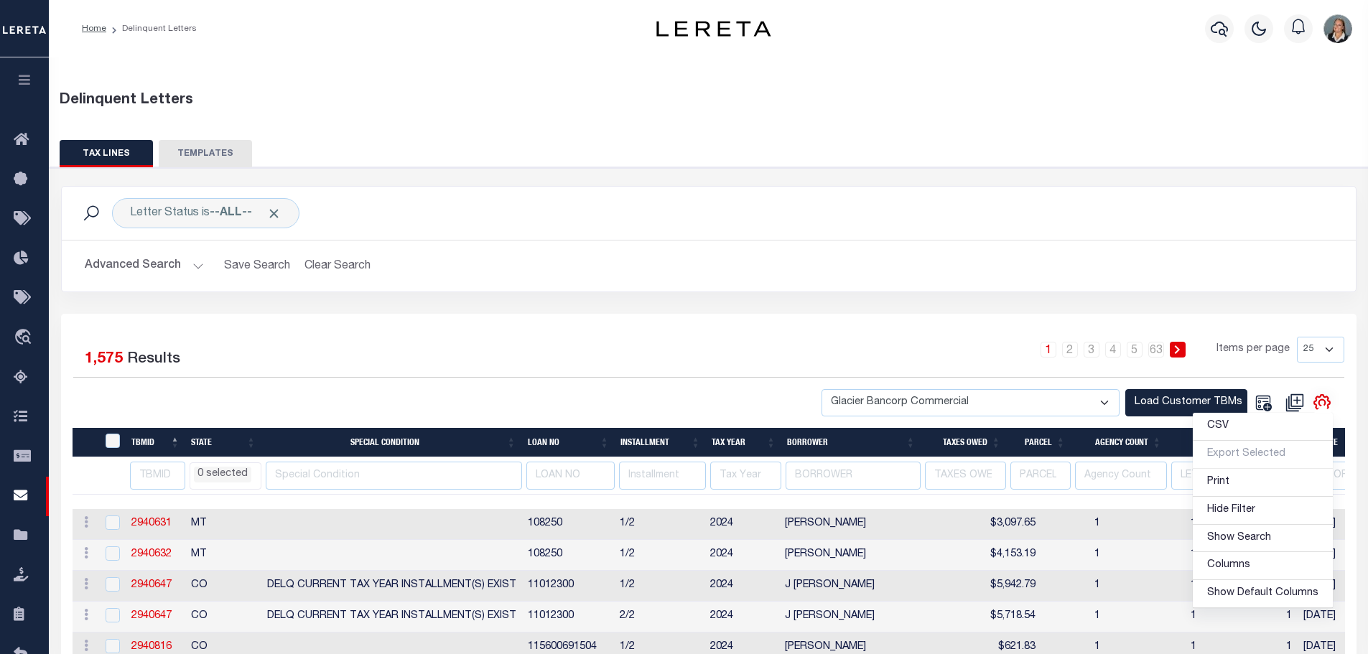
click at [212, 467] on li "0 selected" at bounding box center [222, 475] width 57 height 16
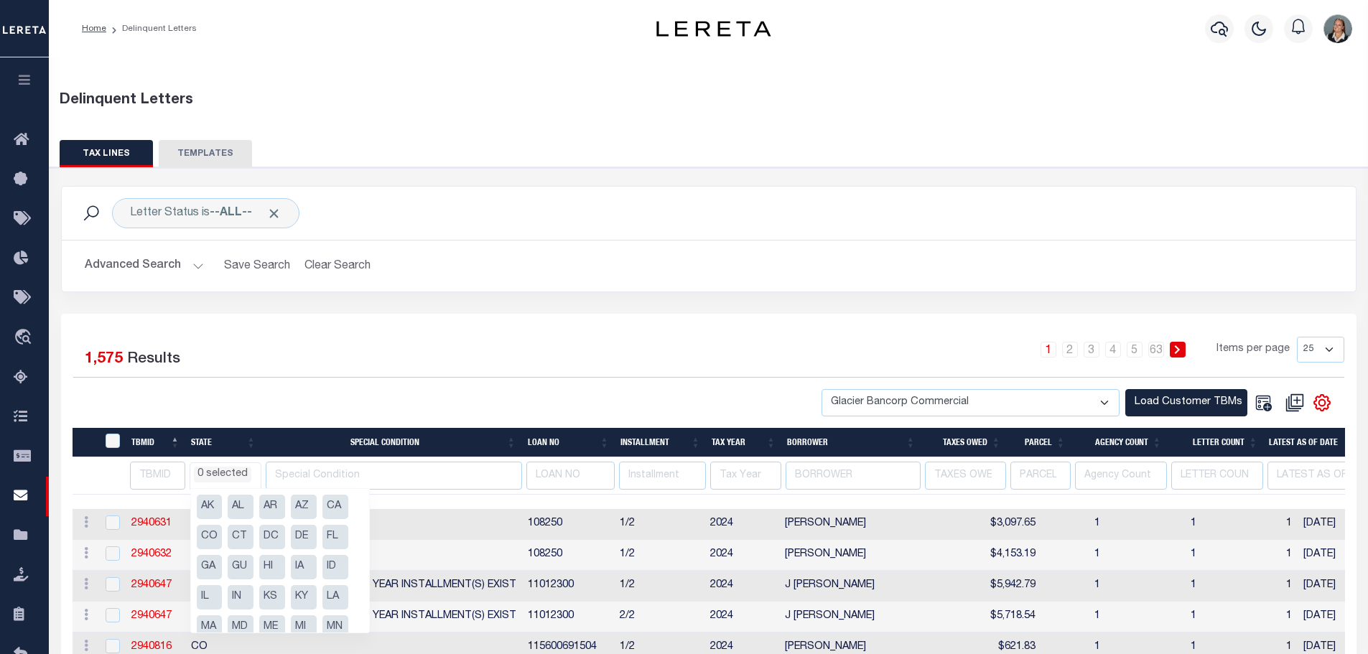
click at [214, 538] on li "CO" at bounding box center [210, 537] width 26 height 24
select select "CO"
click at [356, 397] on div at bounding box center [390, 403] width 635 height 28
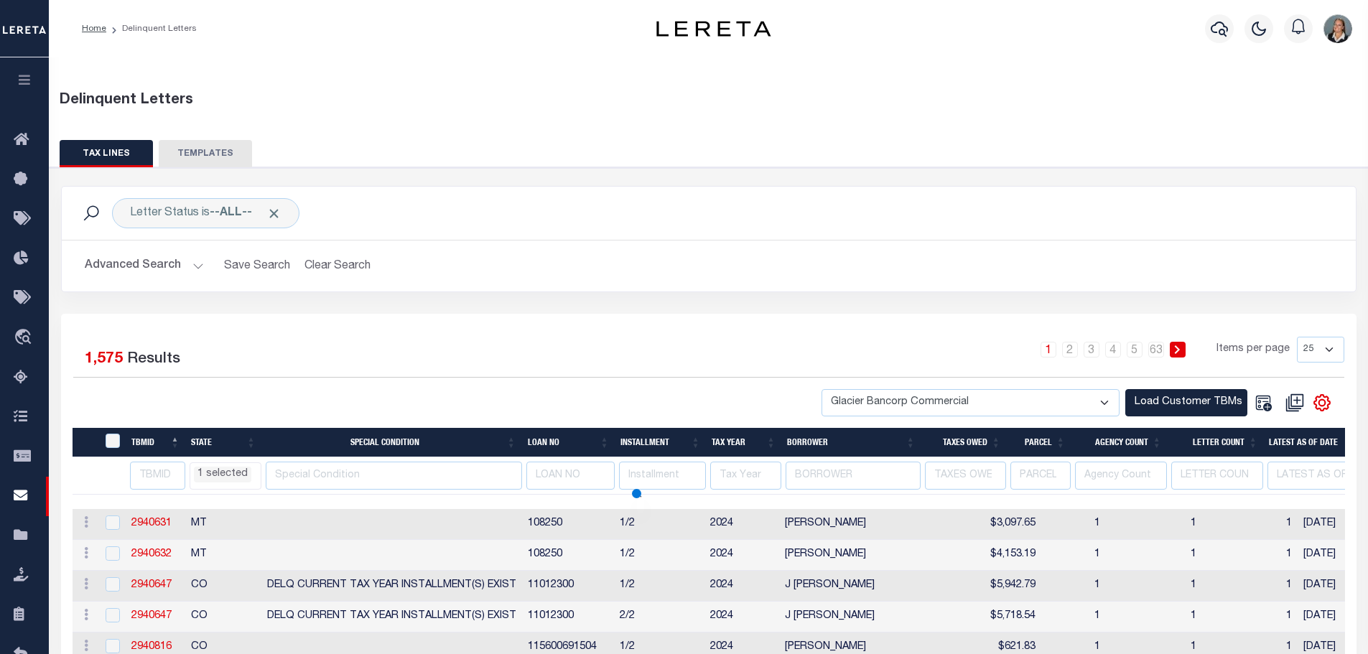
select select "CO"
select select
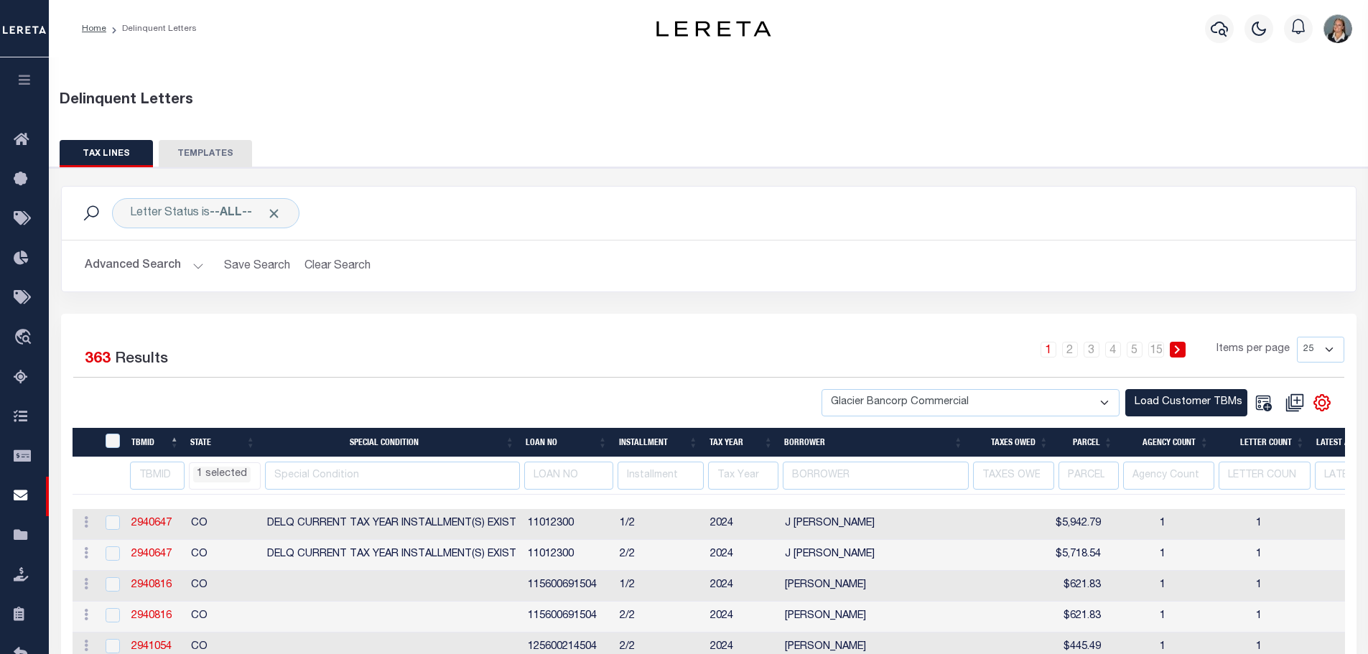
click at [1331, 347] on select "25 50 100 500 1000" at bounding box center [1319, 350] width 47 height 26
select select "1000"
click at [1296, 337] on select "25 50 100 500 1000" at bounding box center [1319, 350] width 47 height 26
select select "CO"
select select
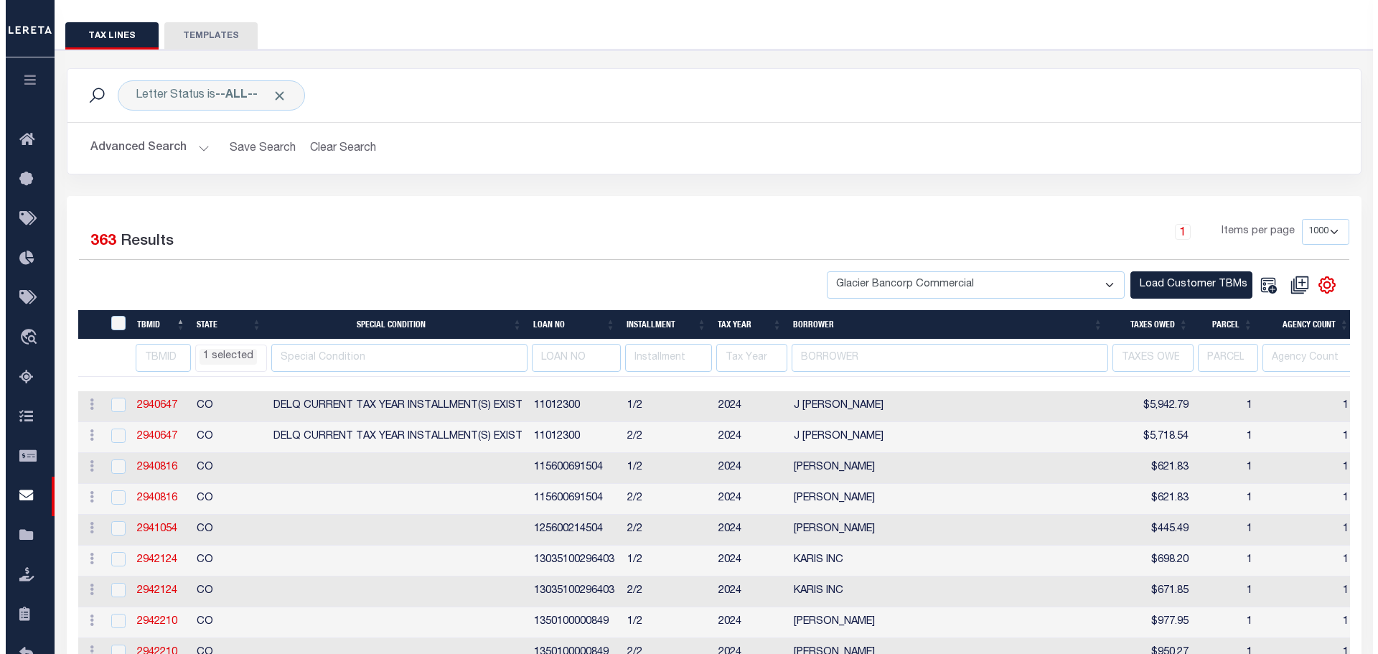
scroll to position [144, 0]
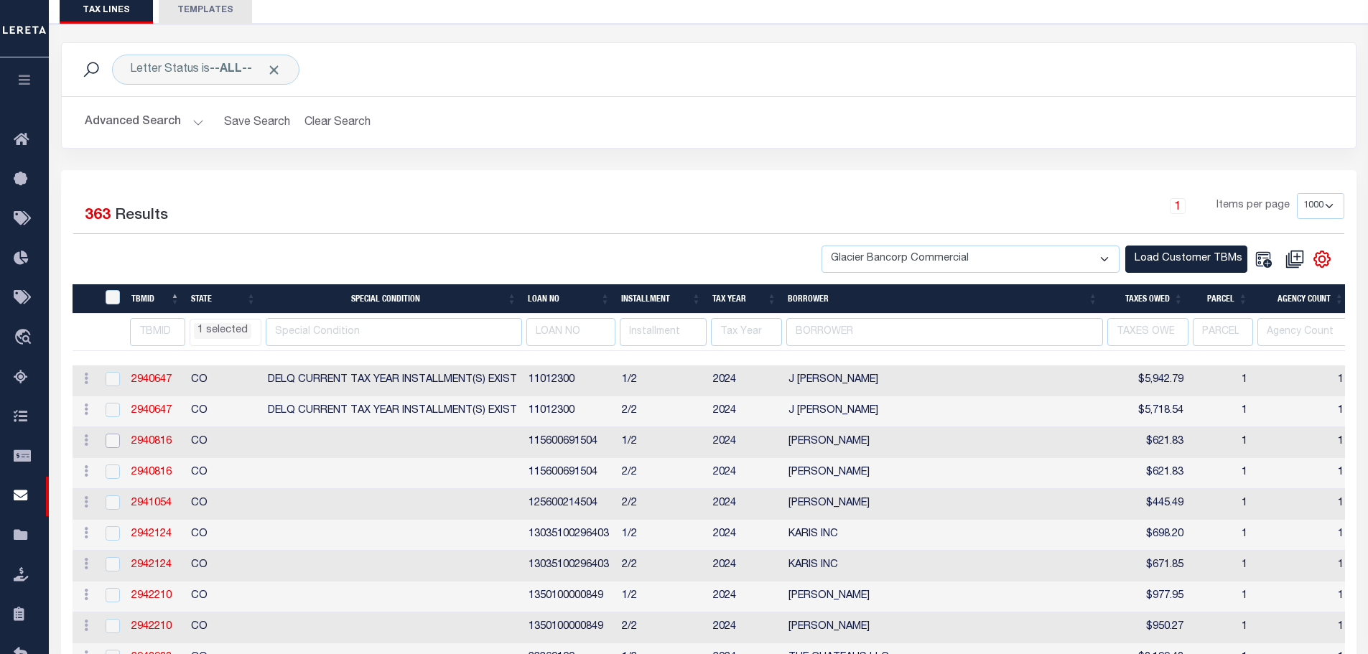
click at [108, 446] on input "checkbox" at bounding box center [113, 441] width 14 height 14
checkbox input "true"
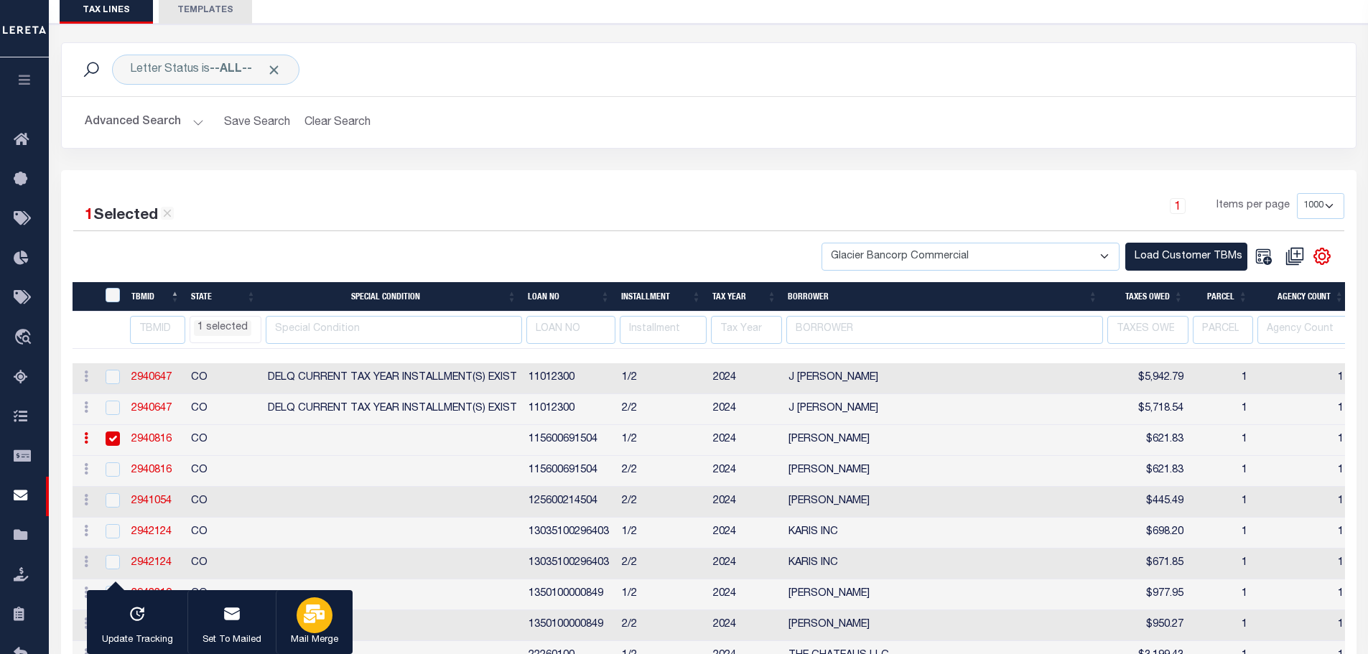
click at [318, 604] on div "button" at bounding box center [314, 615] width 36 height 36
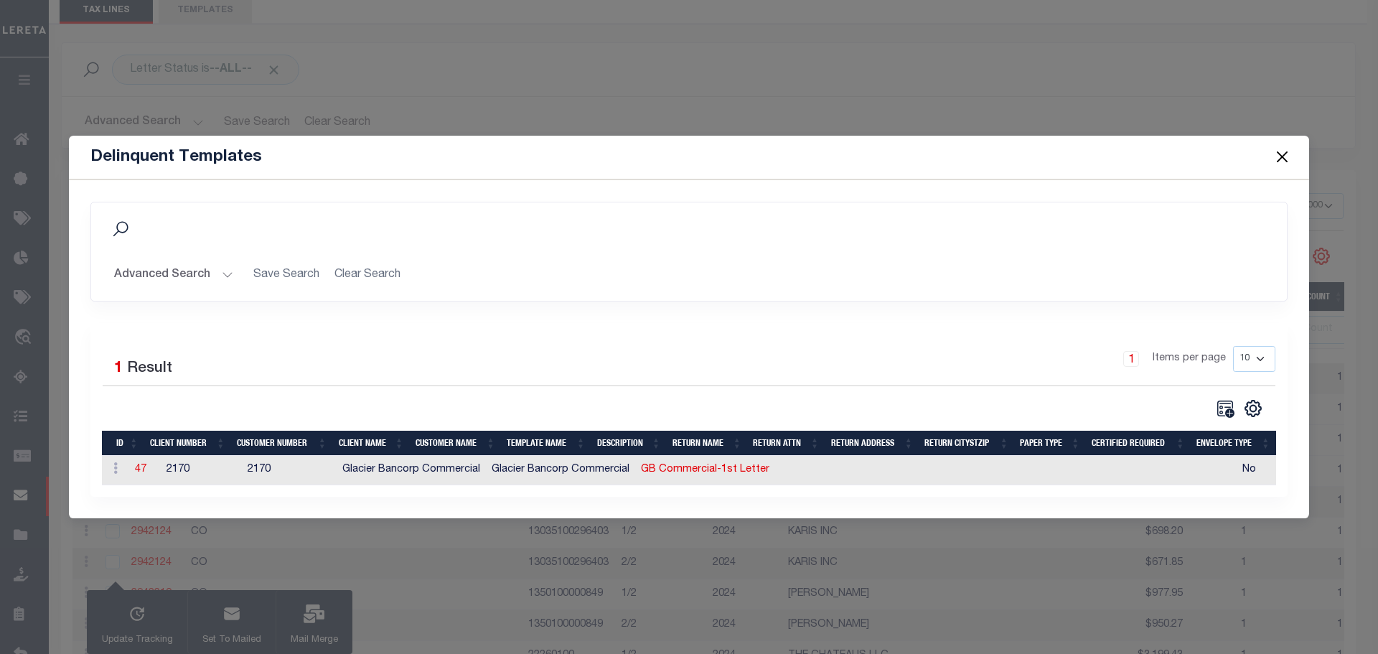
click at [129, 464] on td "47" at bounding box center [145, 470] width 32 height 29
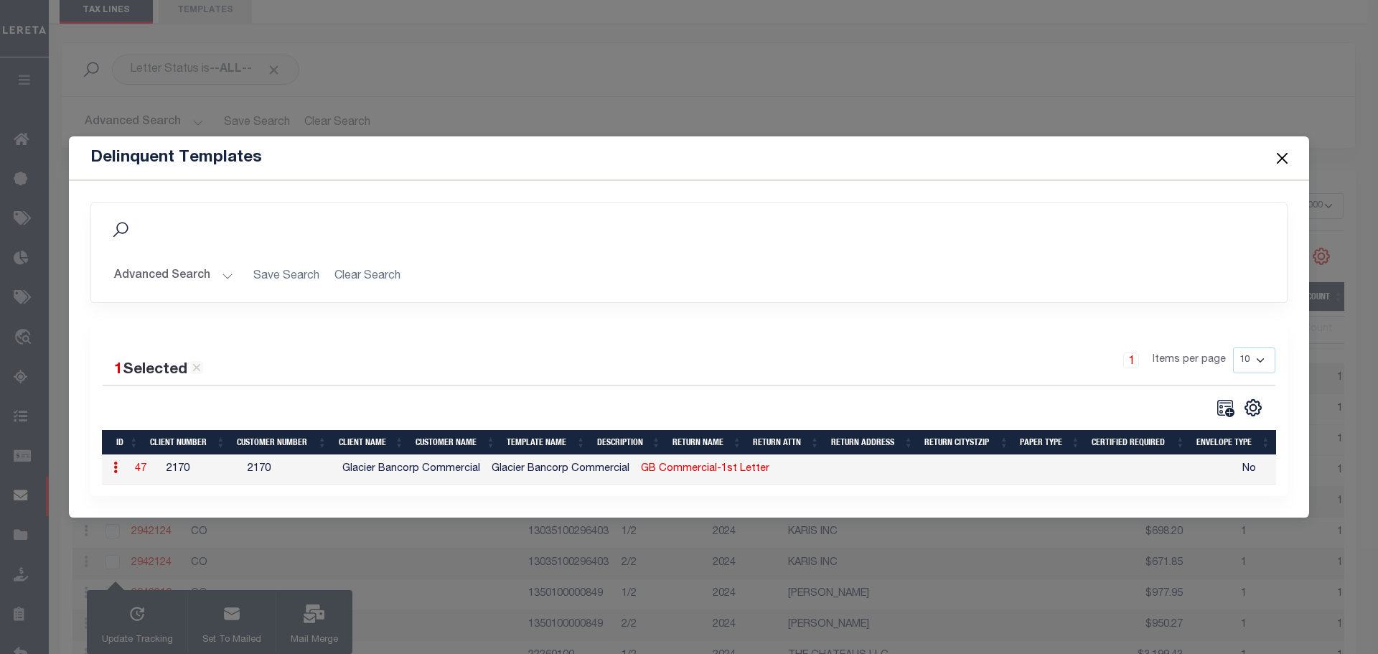
click at [133, 463] on td "47" at bounding box center [145, 469] width 32 height 29
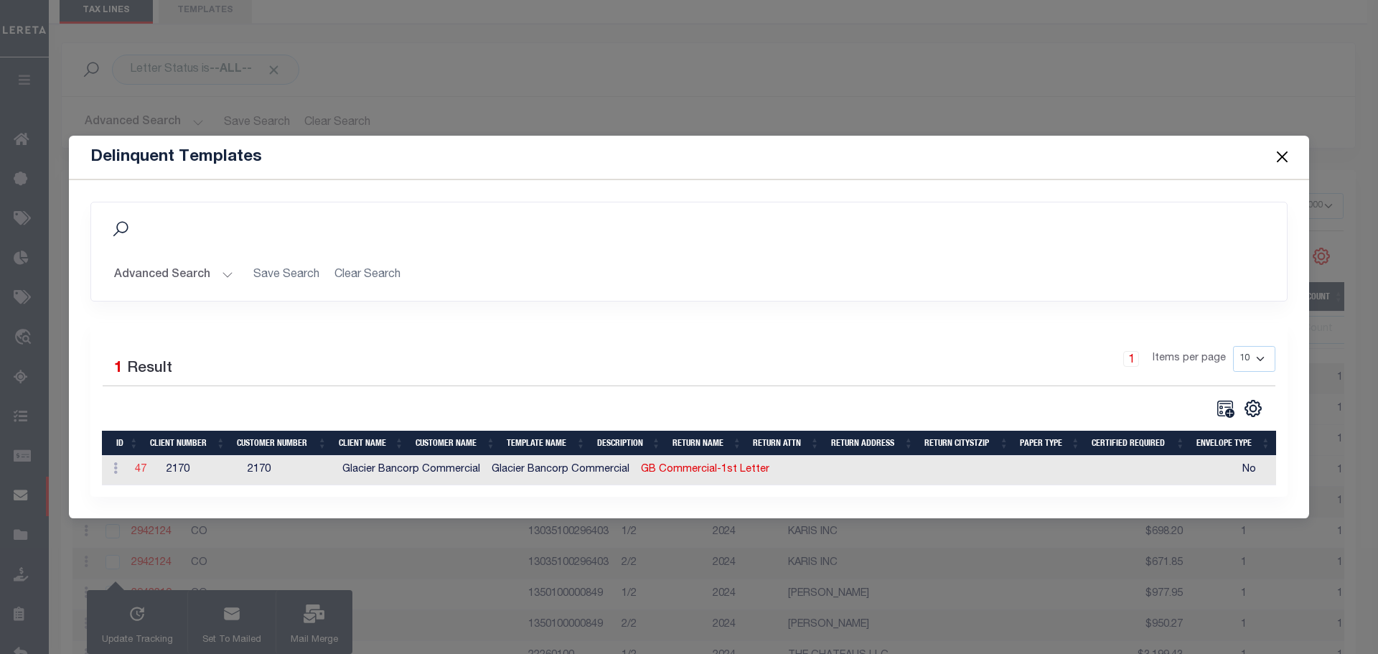
click at [139, 464] on link "47" at bounding box center [140, 469] width 11 height 10
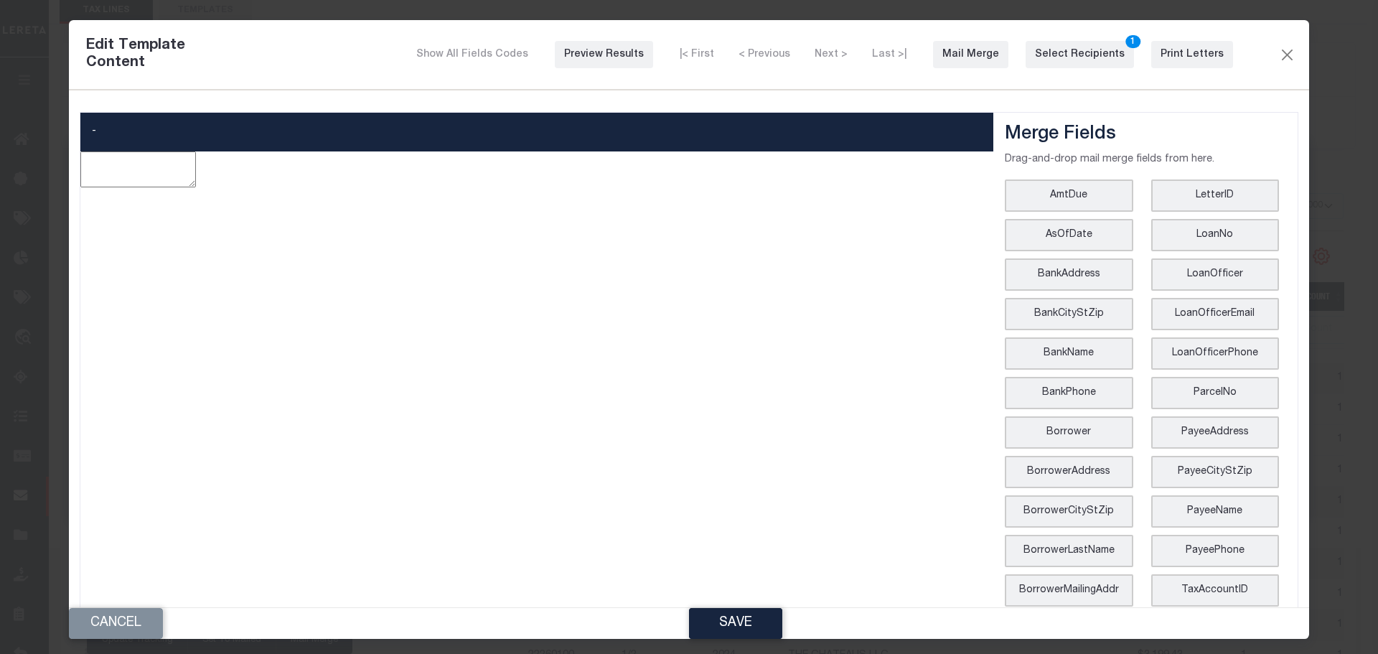
type textarea "<p style="line-height: normal; margin: 0in 0in 8pt; font-size: 11pt; font-famil…"
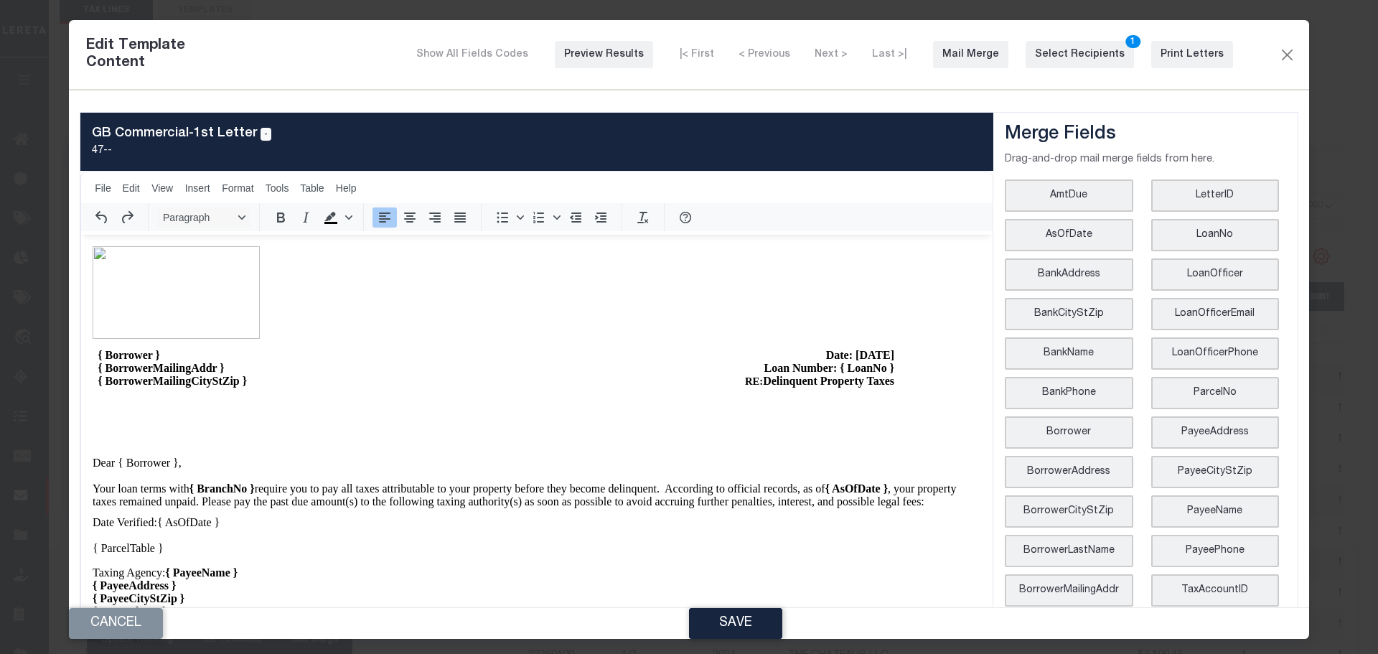
scroll to position [0, 0]
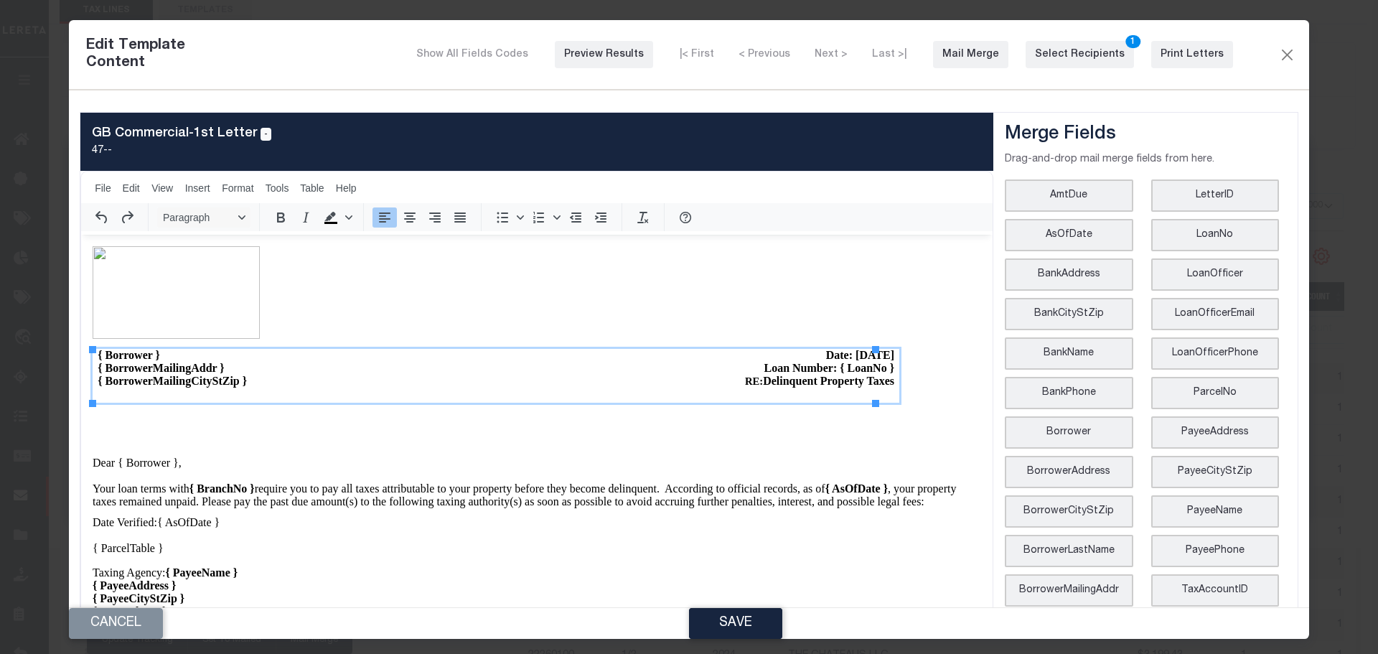
click at [843, 355] on span "Date: [DATE]" at bounding box center [860, 355] width 68 height 12
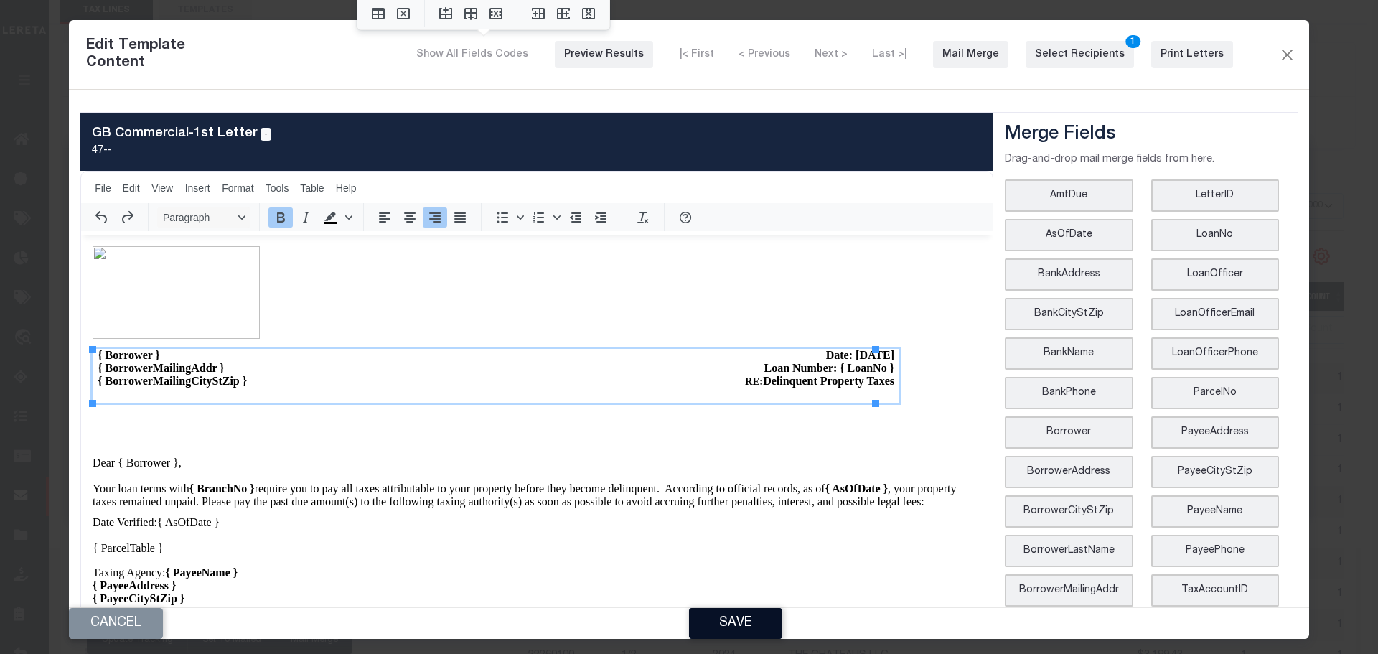
click at [754, 620] on button "Save" at bounding box center [735, 623] width 93 height 31
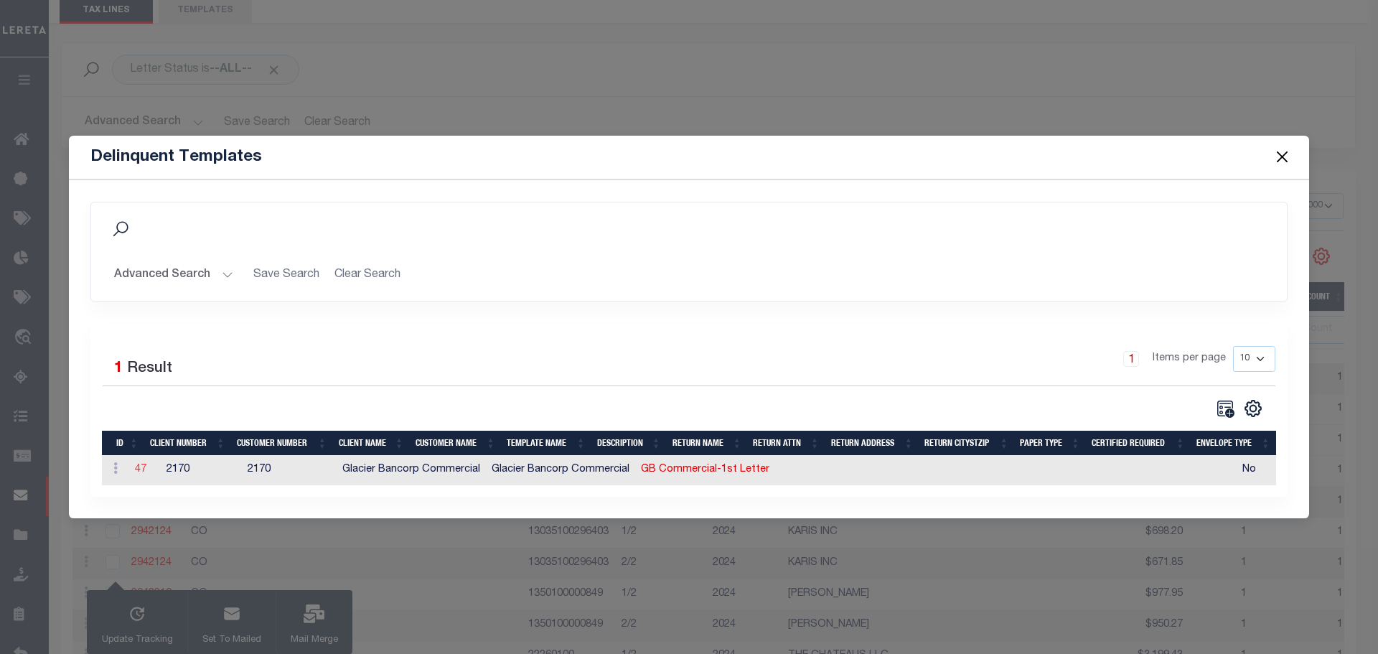
click at [142, 464] on link "47" at bounding box center [140, 469] width 11 height 10
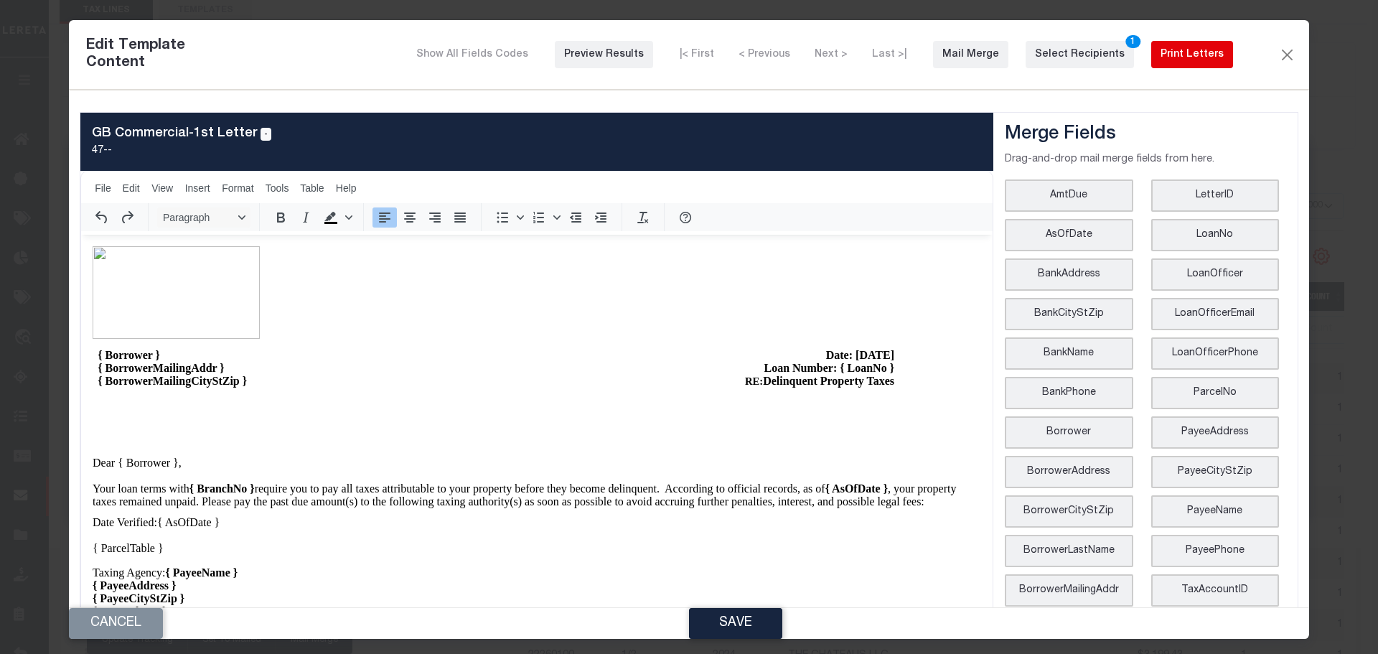
click at [1191, 62] on div "Print Letters" at bounding box center [1192, 54] width 63 height 15
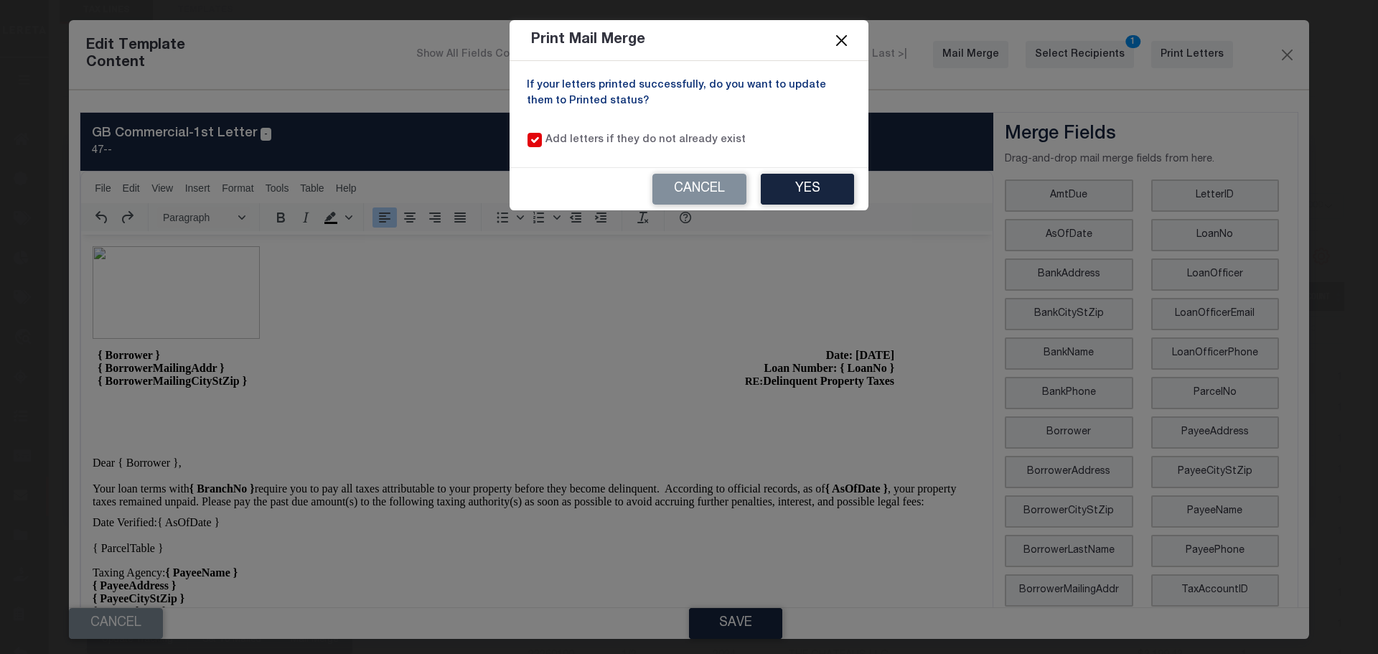
click at [847, 37] on button "Close" at bounding box center [842, 40] width 19 height 19
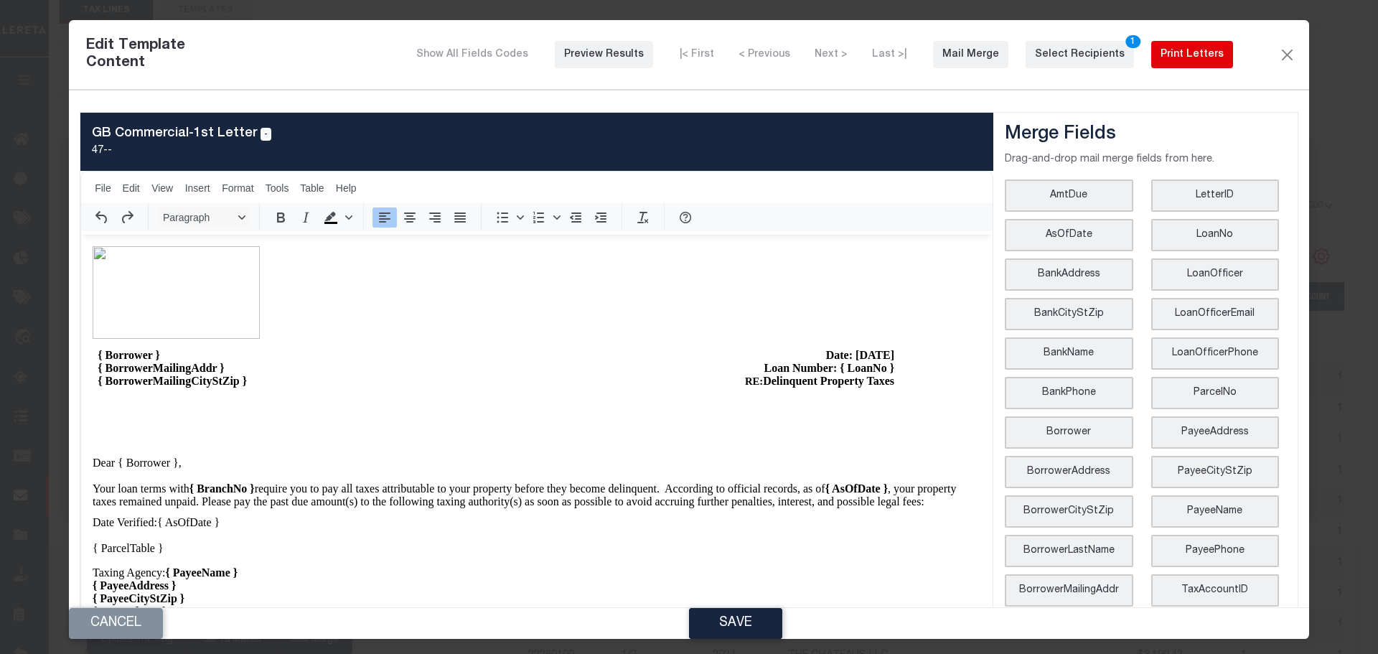
click at [1192, 53] on div "Print Letters" at bounding box center [1192, 54] width 63 height 15
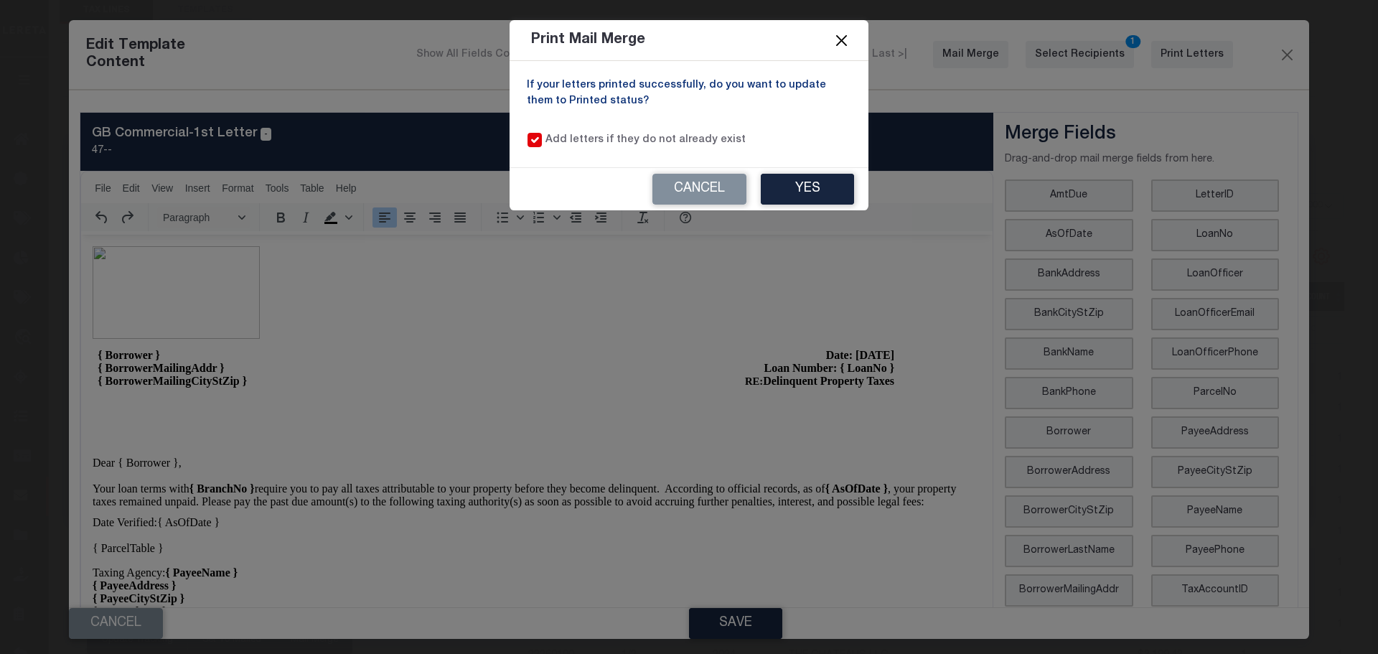
click at [848, 43] on button "Close" at bounding box center [842, 40] width 19 height 19
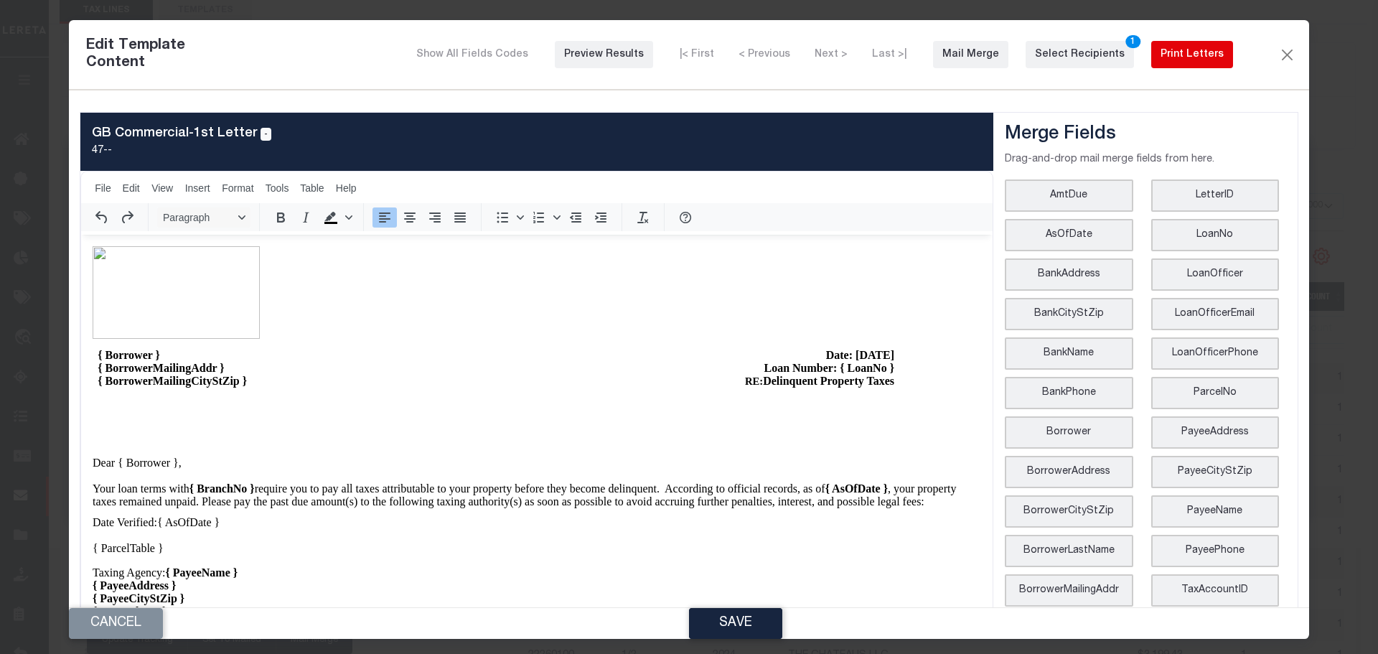
click at [1194, 57] on div "Print Letters" at bounding box center [1192, 54] width 63 height 15
